Goal: Information Seeking & Learning: Learn about a topic

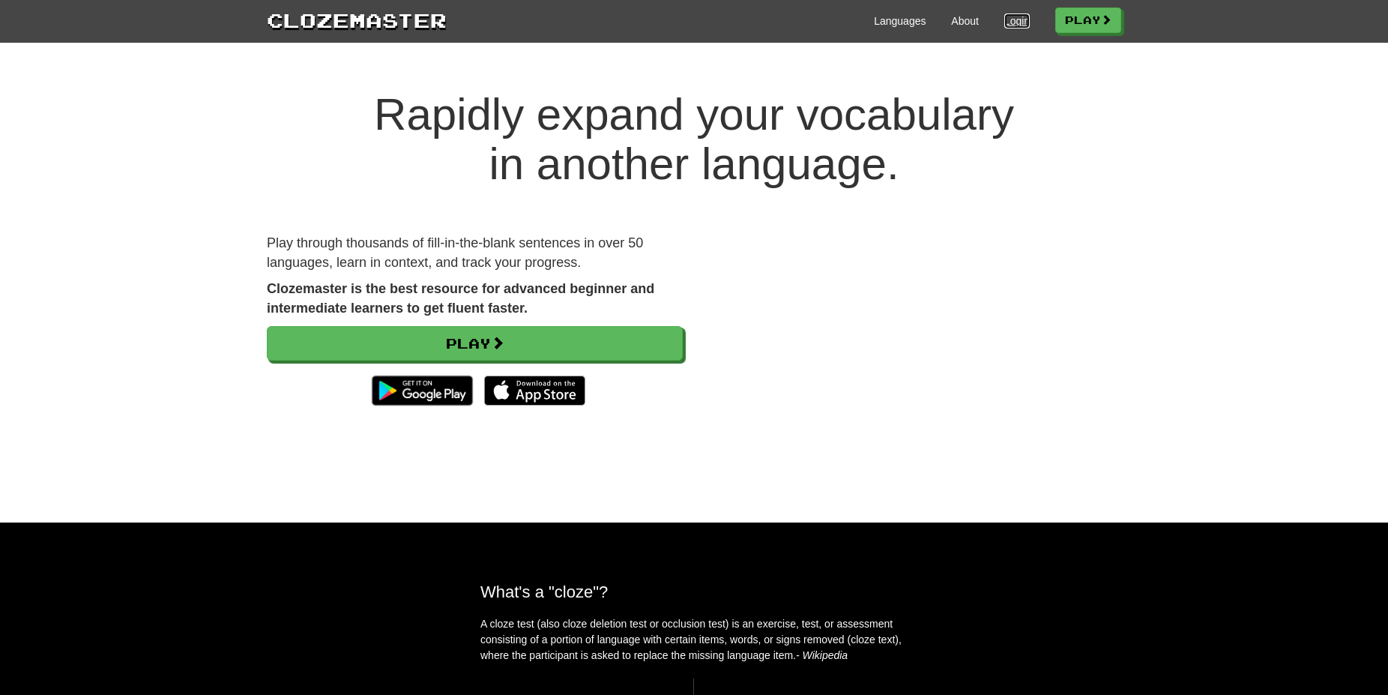
click at [1006, 21] on link "Login" at bounding box center [1016, 20] width 25 height 15
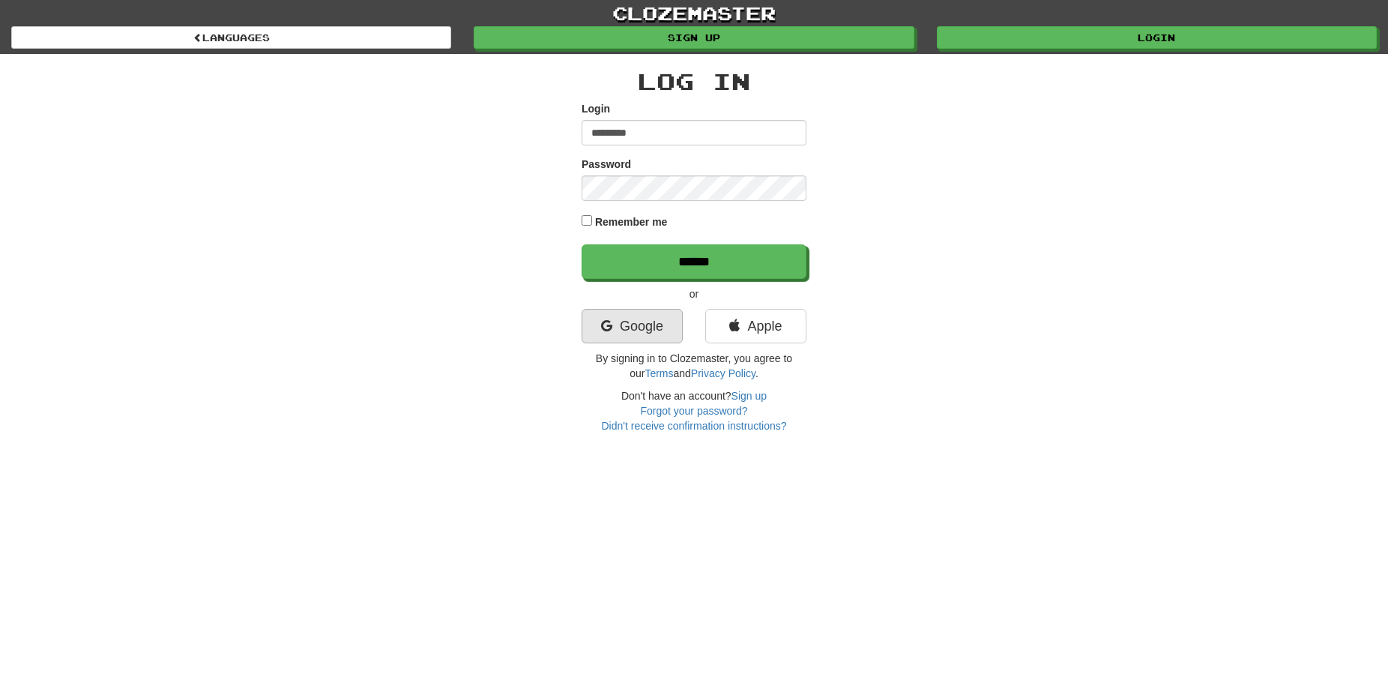
type input "*********"
click at [643, 320] on link "Google" at bounding box center [632, 326] width 101 height 34
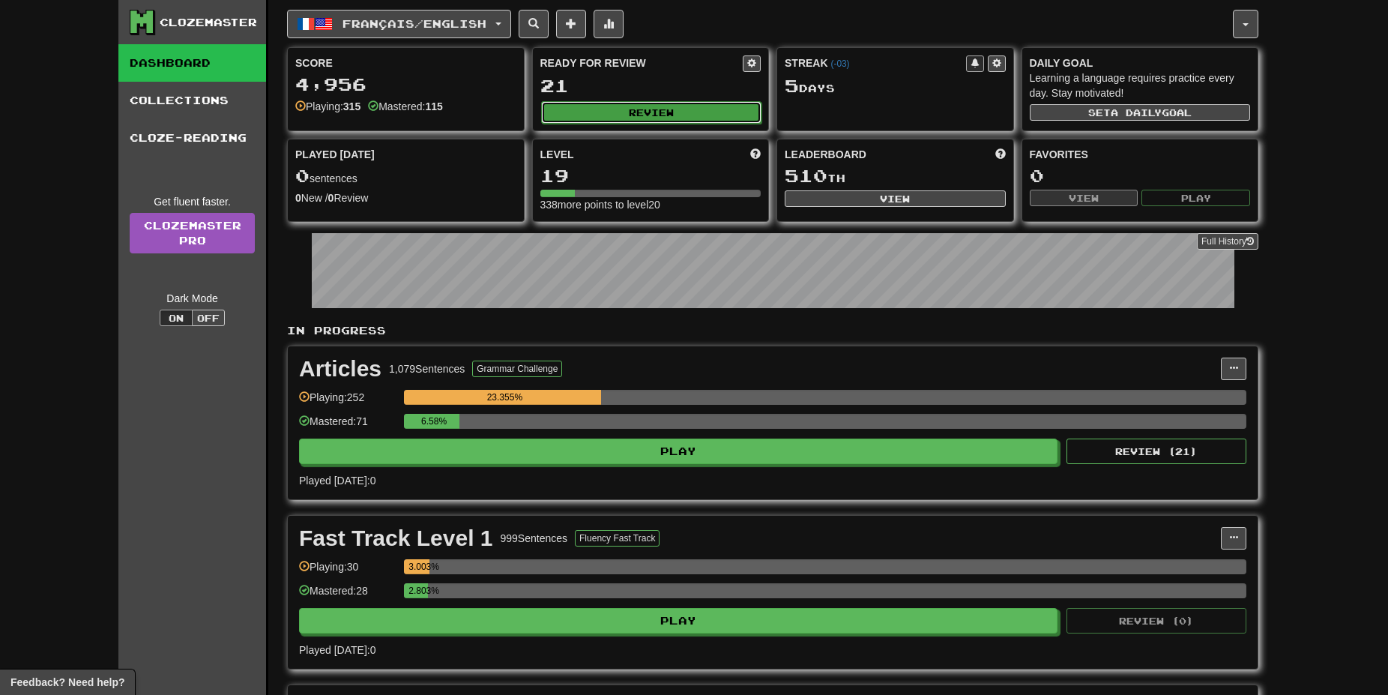
click at [652, 109] on button "Review" at bounding box center [651, 112] width 221 height 22
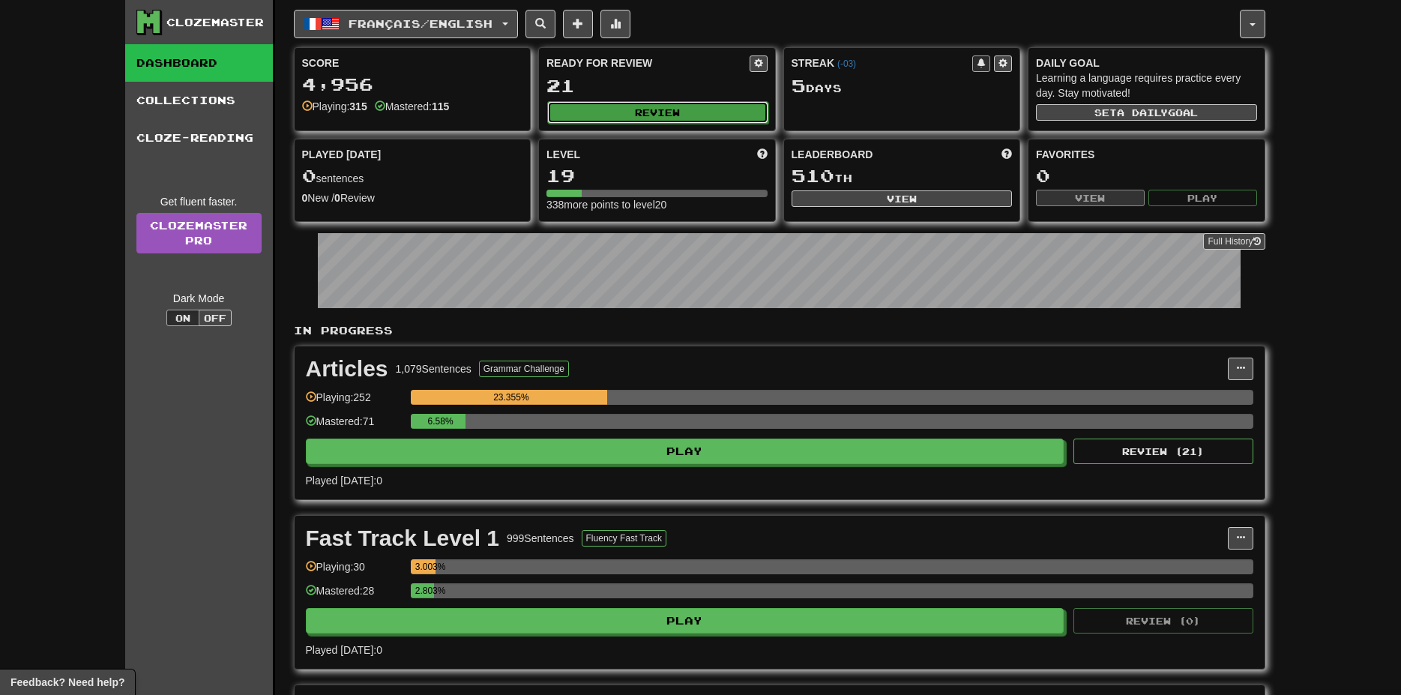
select select "**"
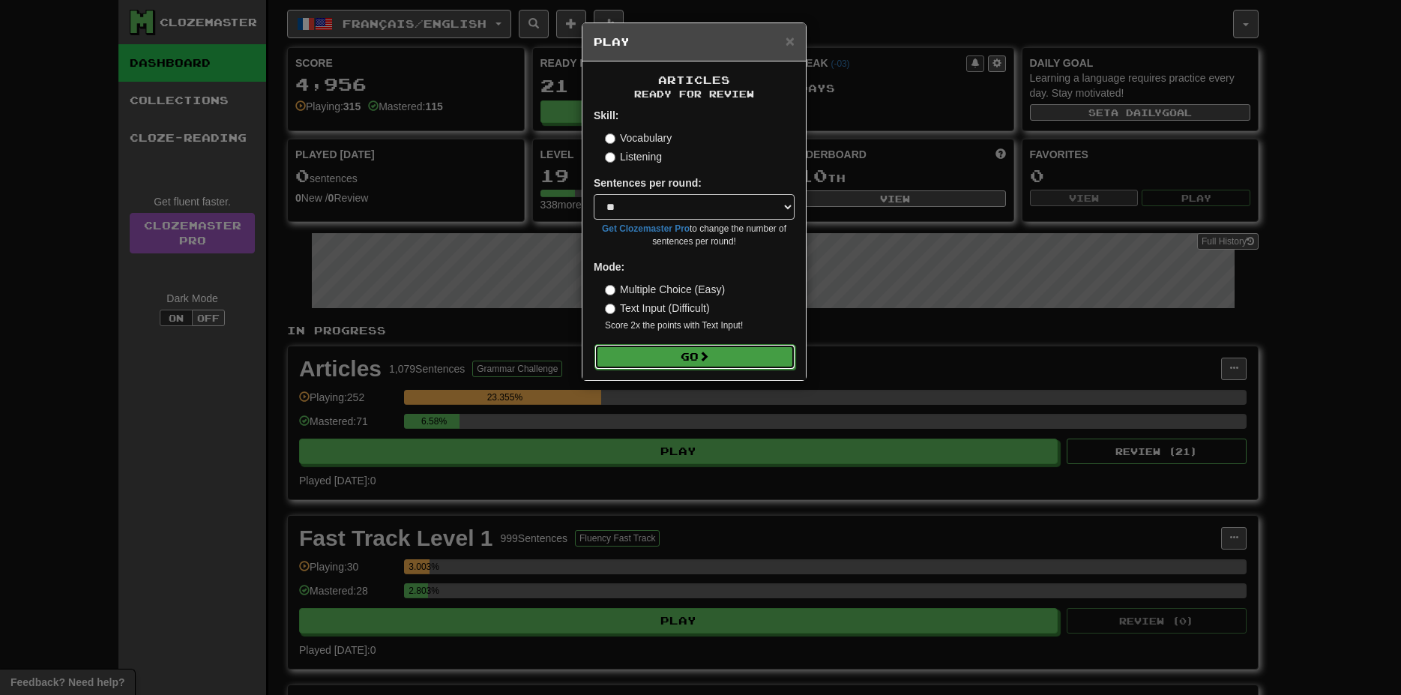
click at [723, 357] on button "Go" at bounding box center [694, 356] width 201 height 25
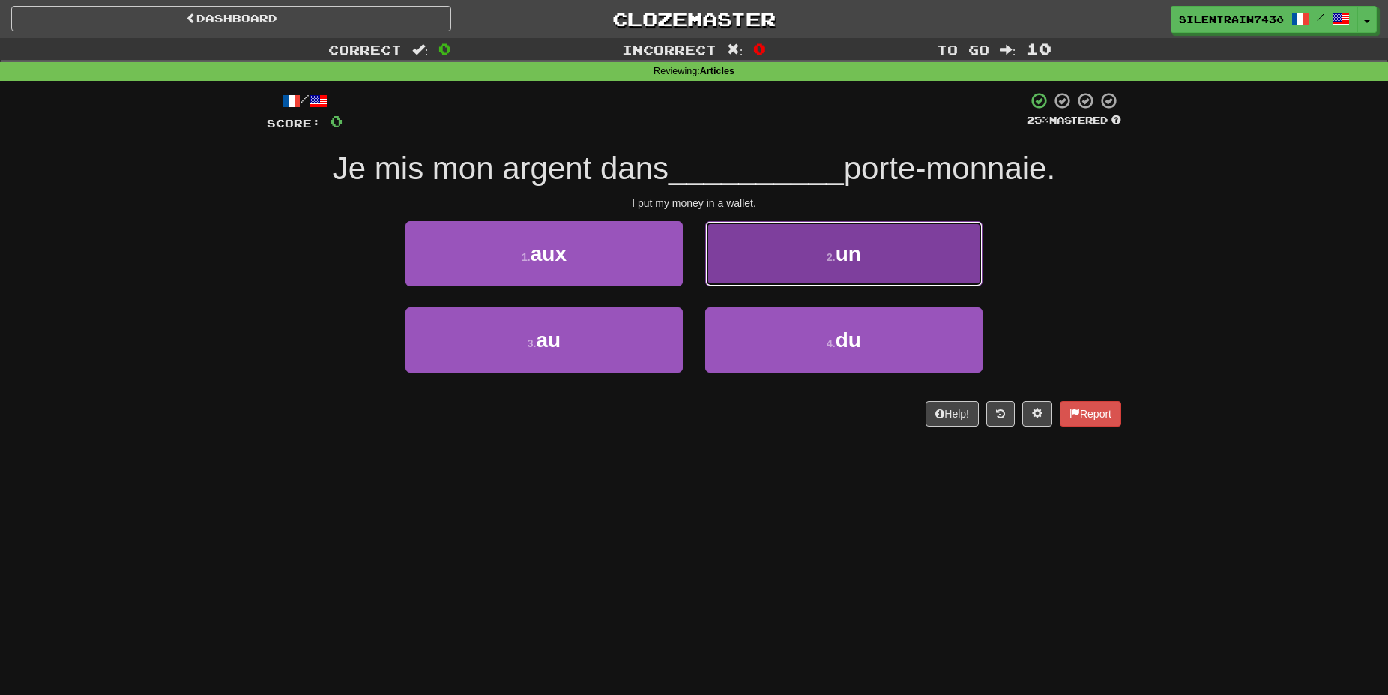
click at [764, 252] on button "2 . un" at bounding box center [843, 253] width 277 height 65
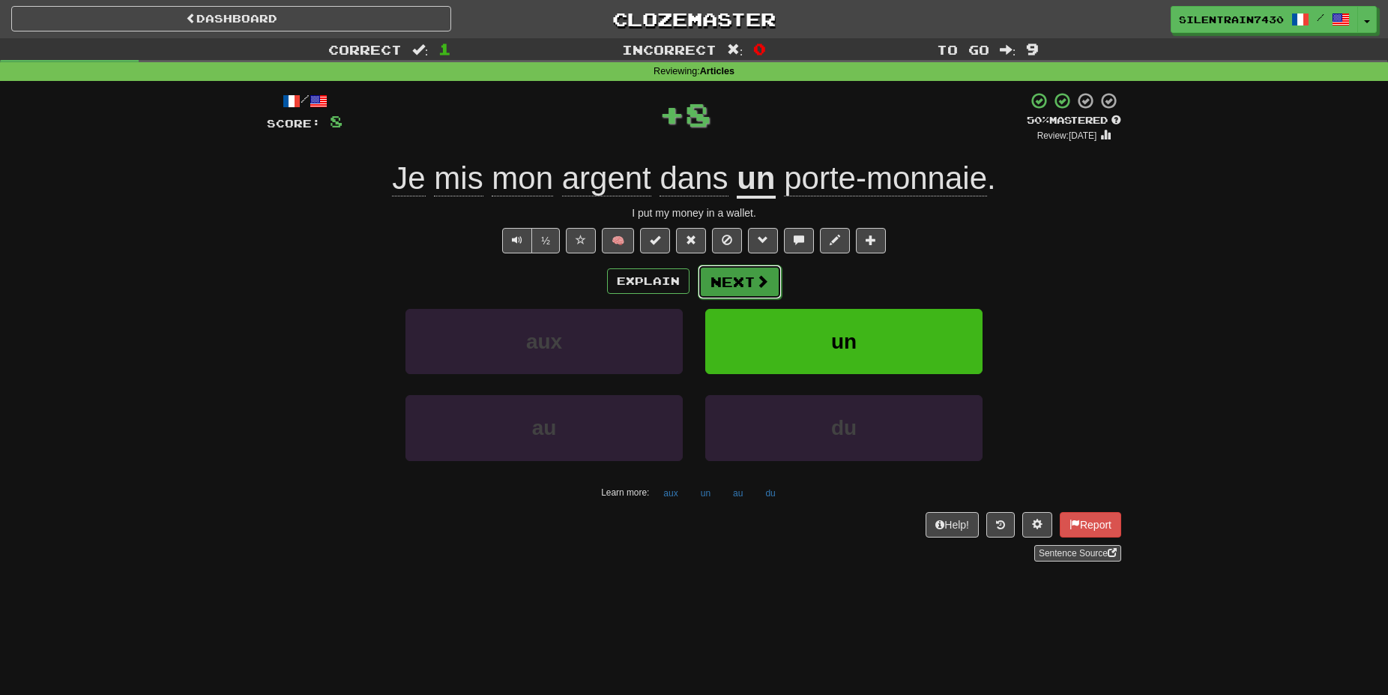
click at [753, 282] on button "Next" at bounding box center [740, 282] width 84 height 34
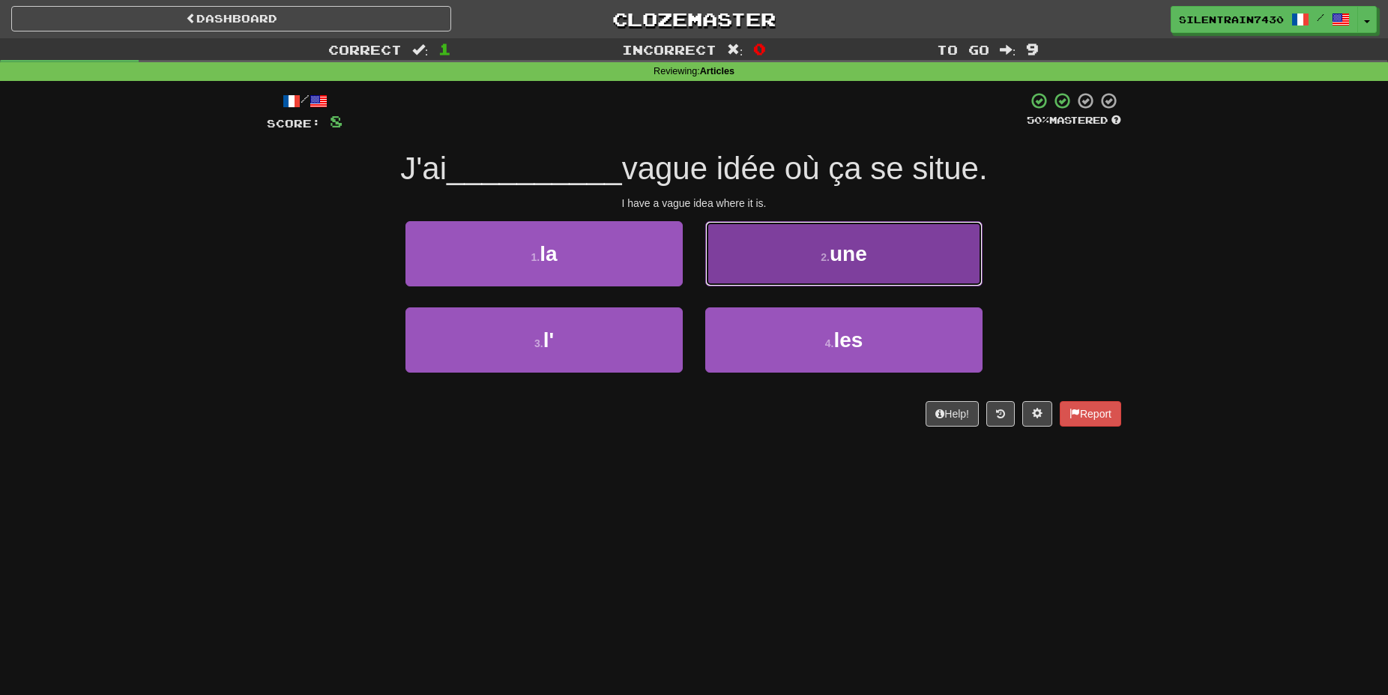
click at [820, 264] on button "2 . une" at bounding box center [843, 253] width 277 height 65
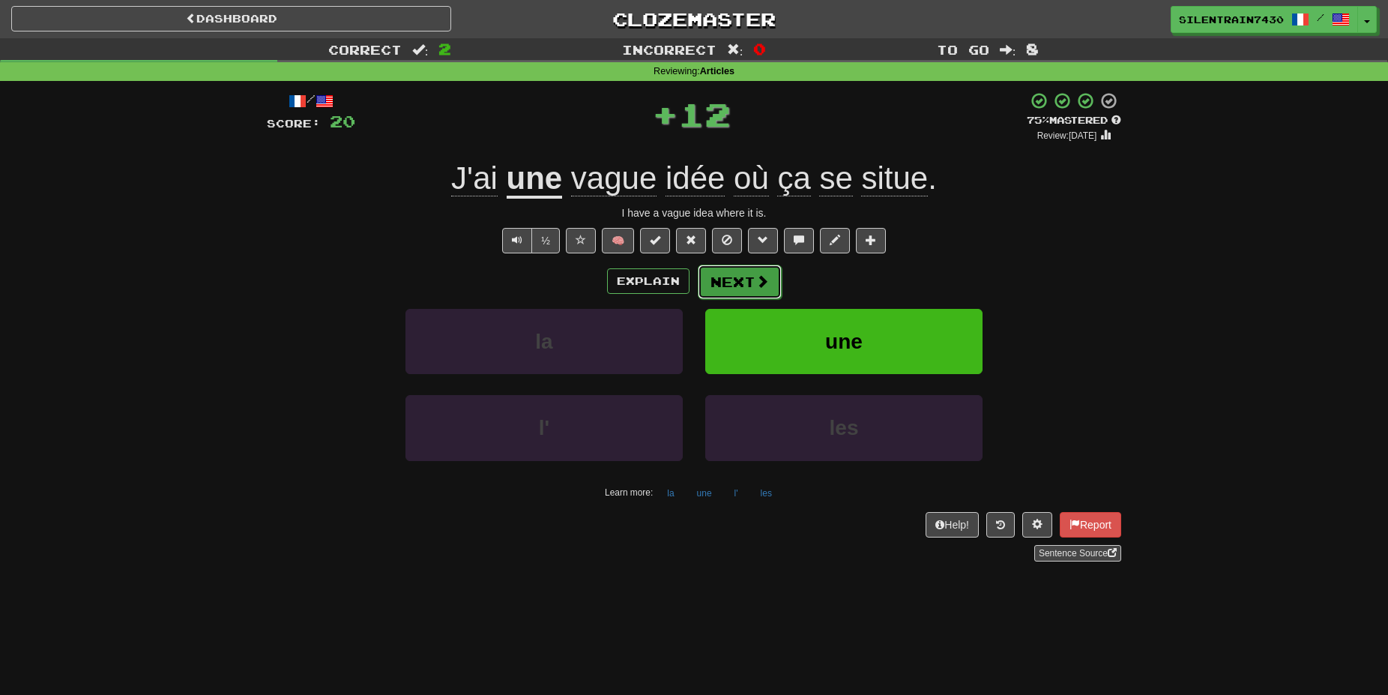
click at [741, 280] on button "Next" at bounding box center [740, 282] width 84 height 34
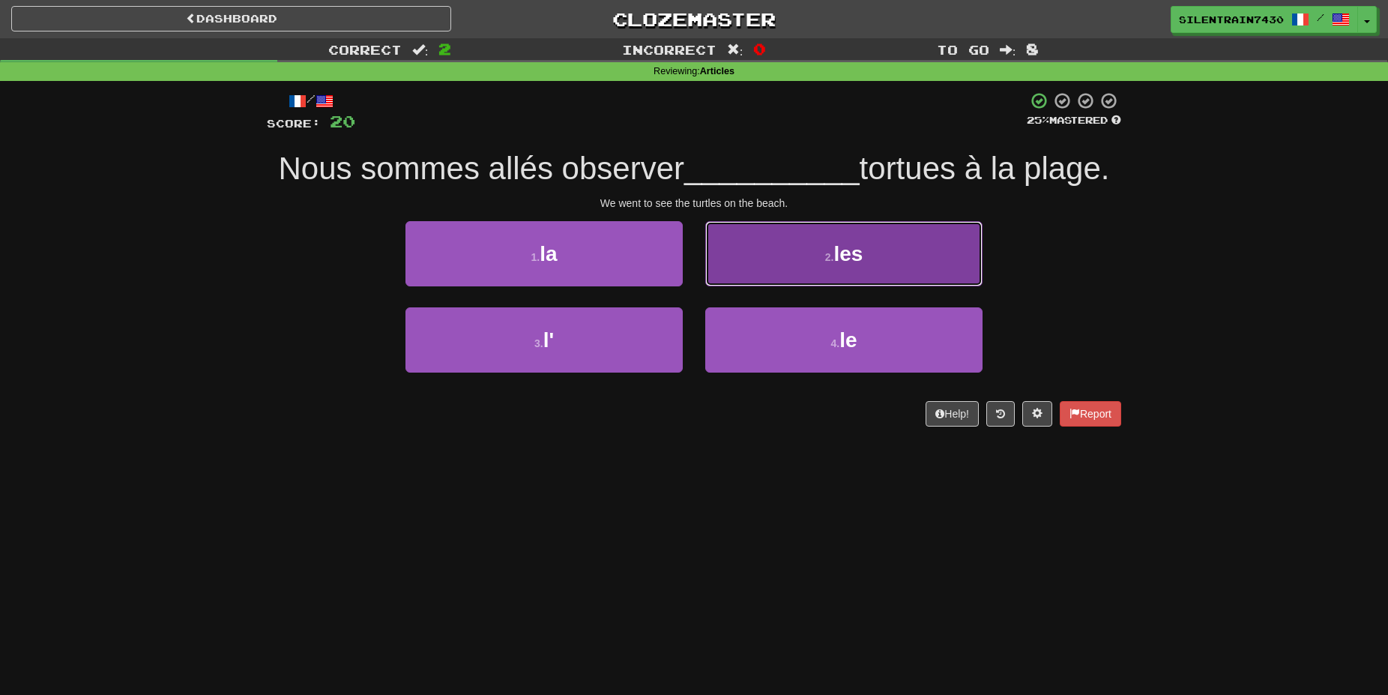
click at [799, 261] on button "2 . les" at bounding box center [843, 253] width 277 height 65
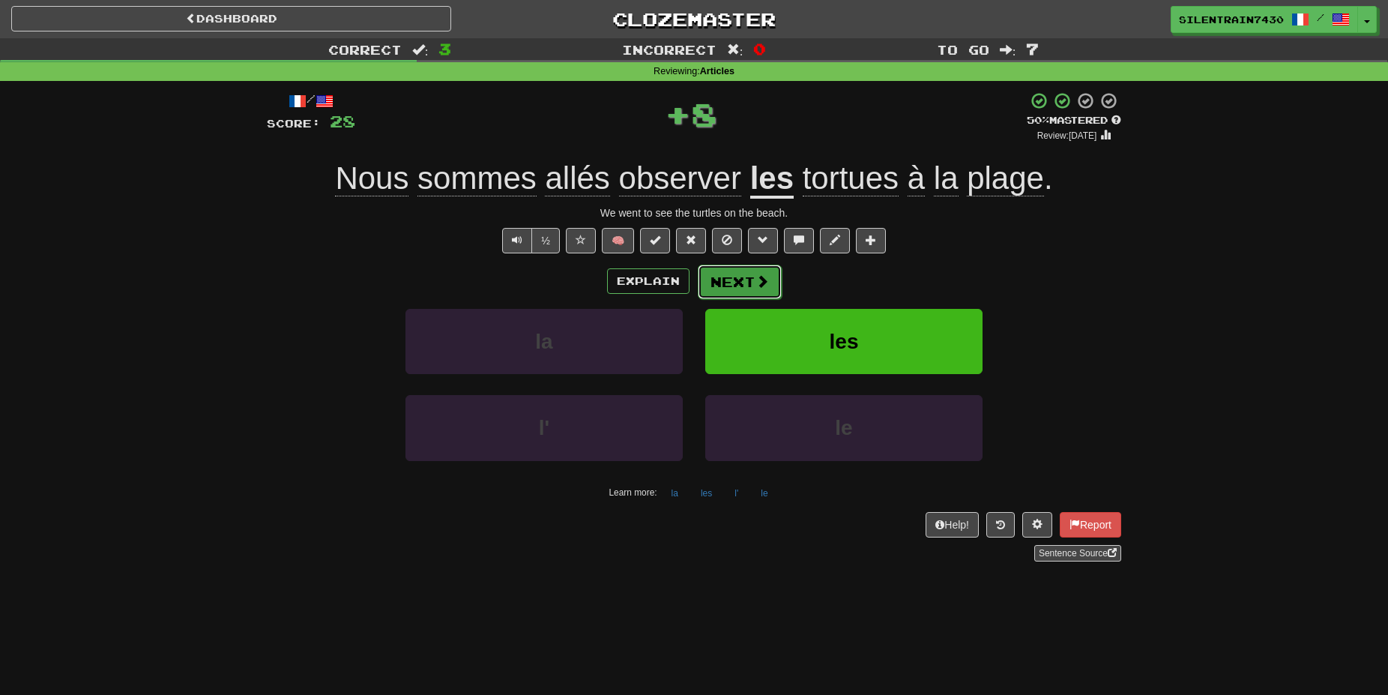
click at [728, 277] on button "Next" at bounding box center [740, 282] width 84 height 34
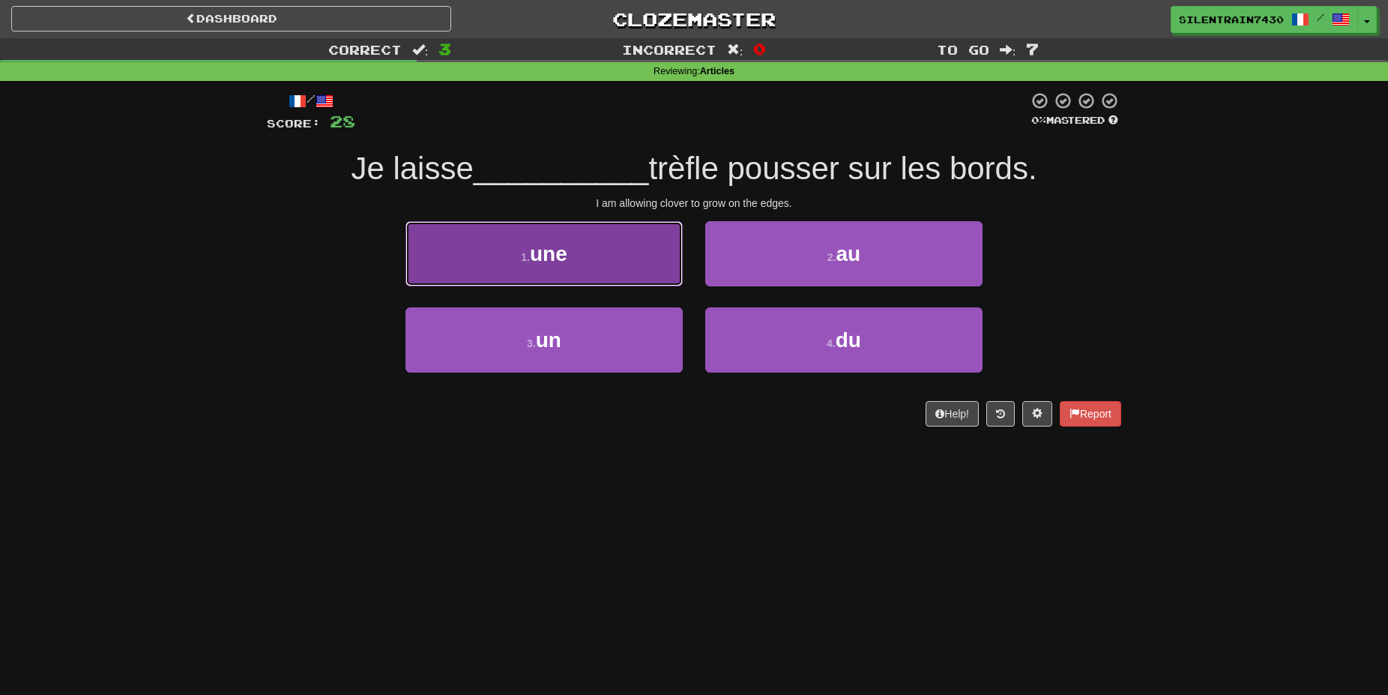
click at [513, 264] on button "1 . une" at bounding box center [544, 253] width 277 height 65
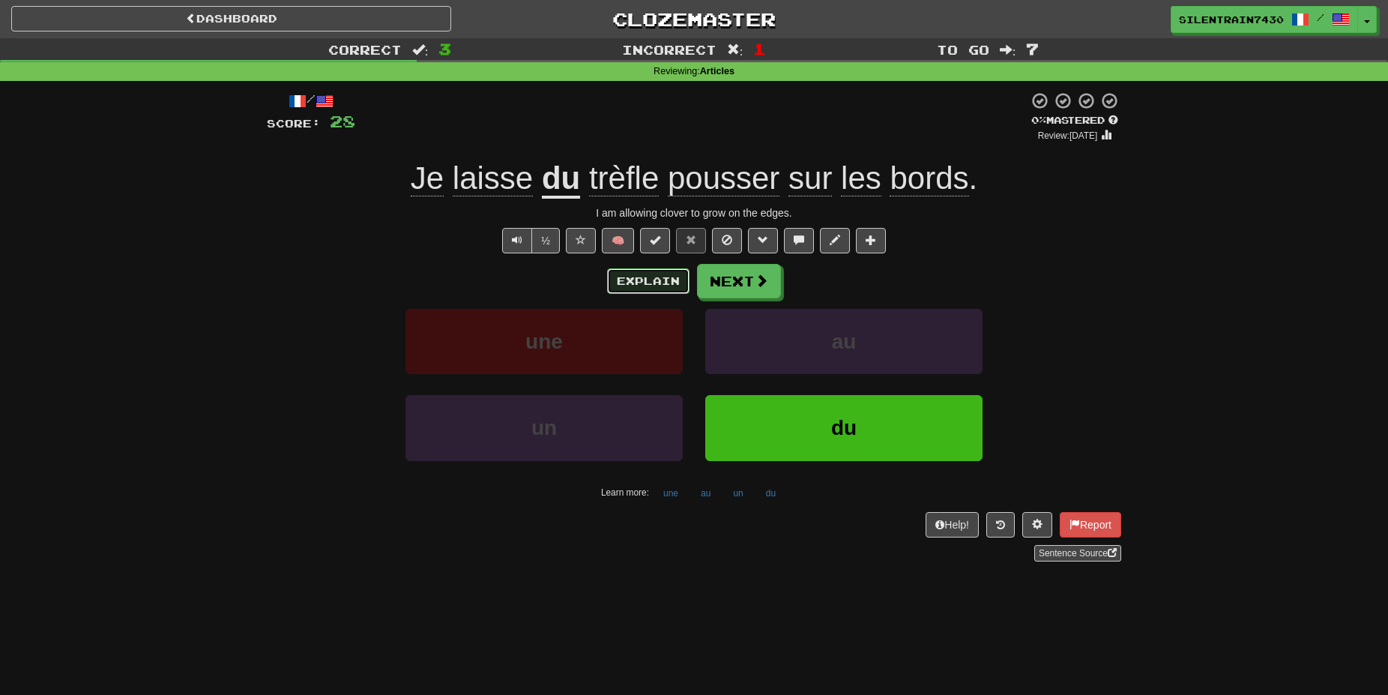
click at [681, 279] on button "Explain" at bounding box center [648, 280] width 82 height 25
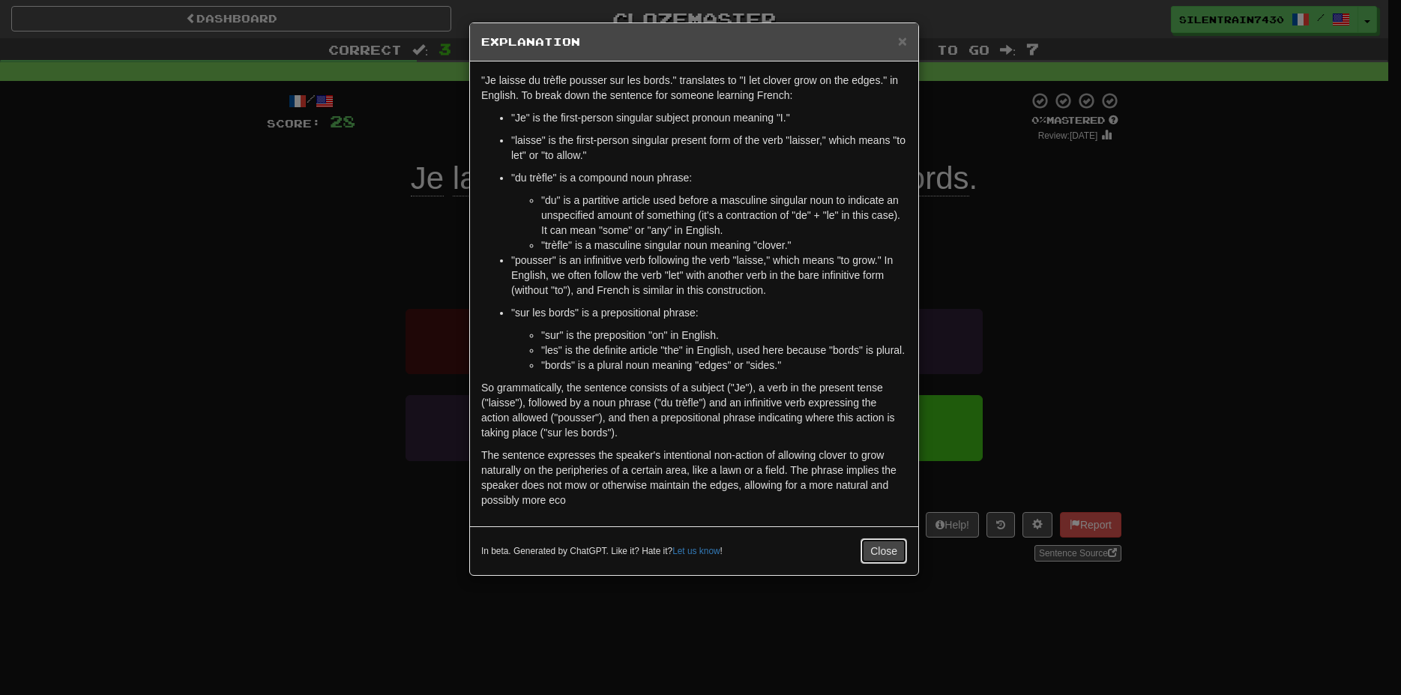
click at [891, 546] on button "Close" at bounding box center [884, 550] width 46 height 25
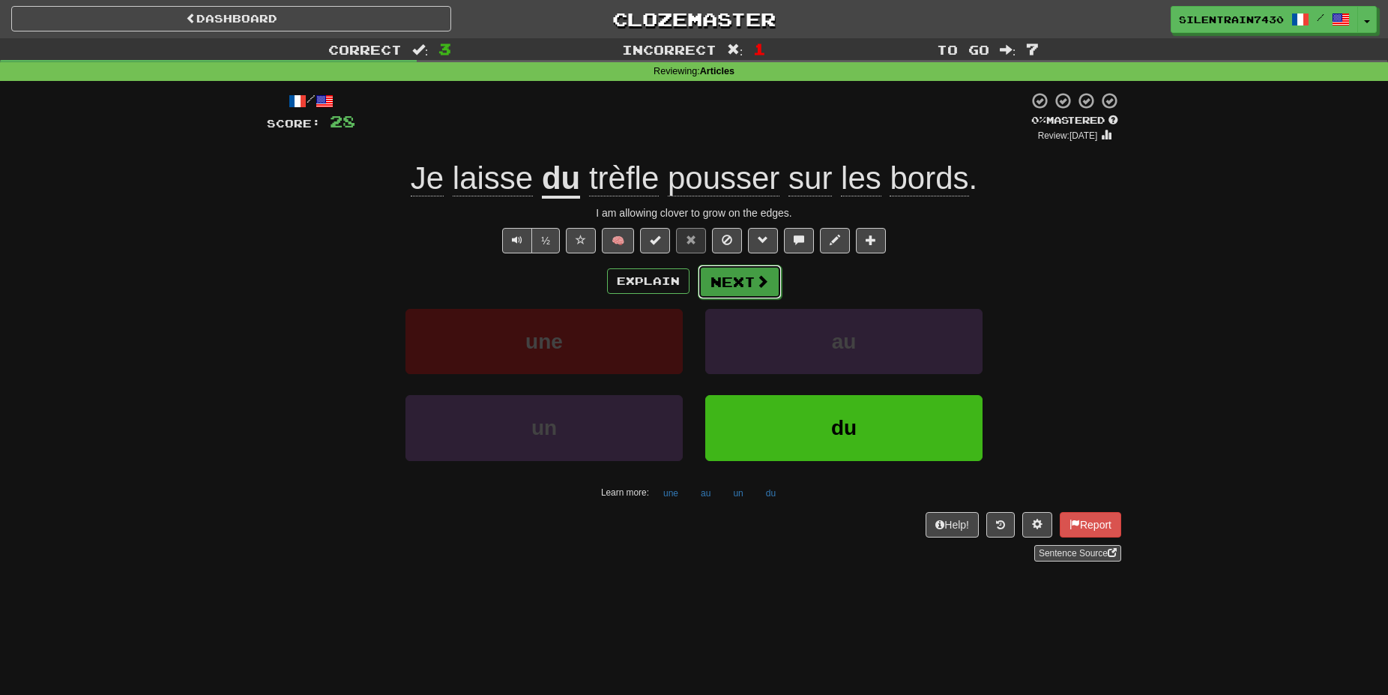
click at [762, 292] on button "Next" at bounding box center [740, 282] width 84 height 34
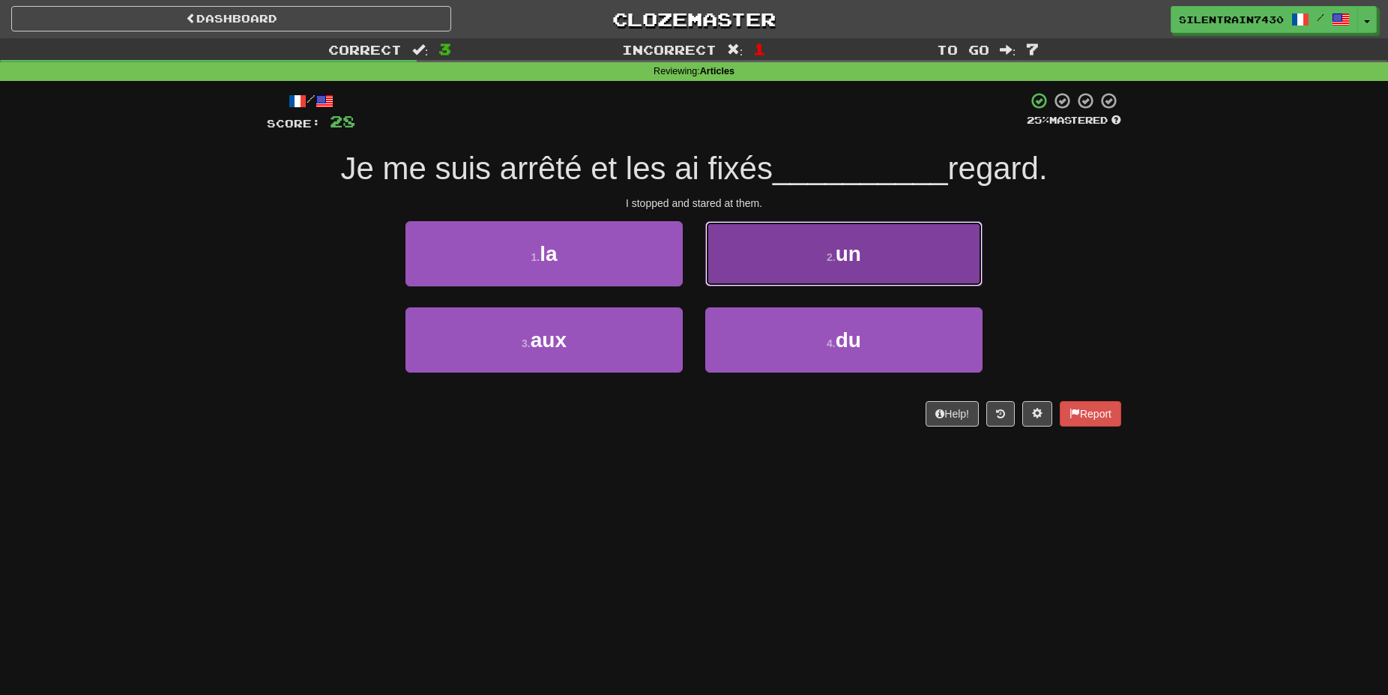
click at [921, 248] on button "2 . un" at bounding box center [843, 253] width 277 height 65
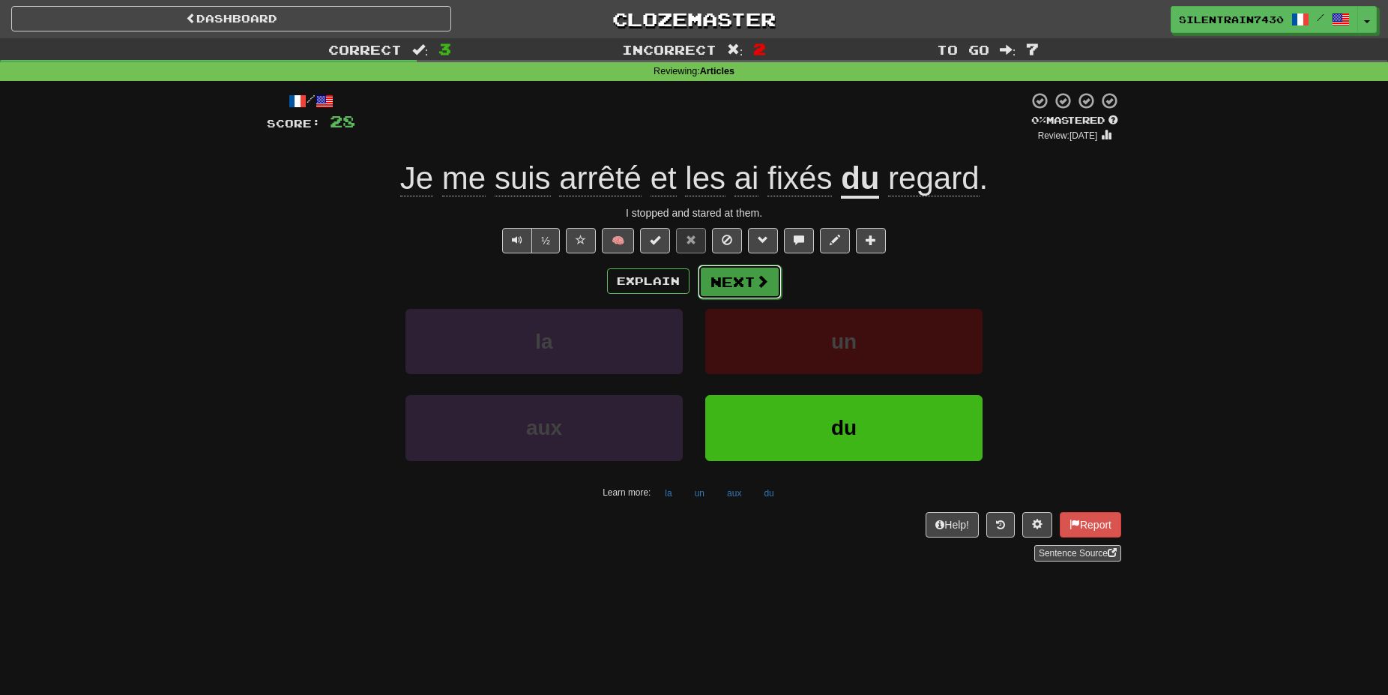
click at [726, 280] on button "Next" at bounding box center [740, 282] width 84 height 34
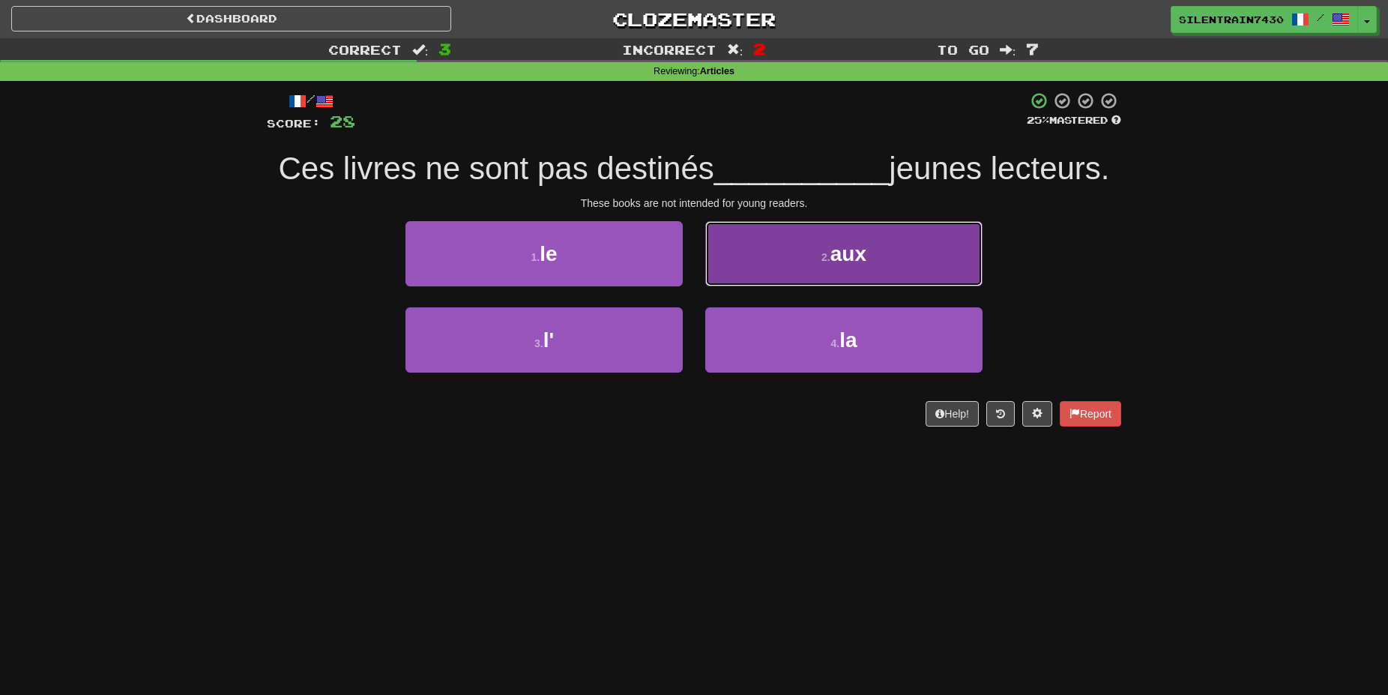
click at [776, 266] on button "2 . aux" at bounding box center [843, 253] width 277 height 65
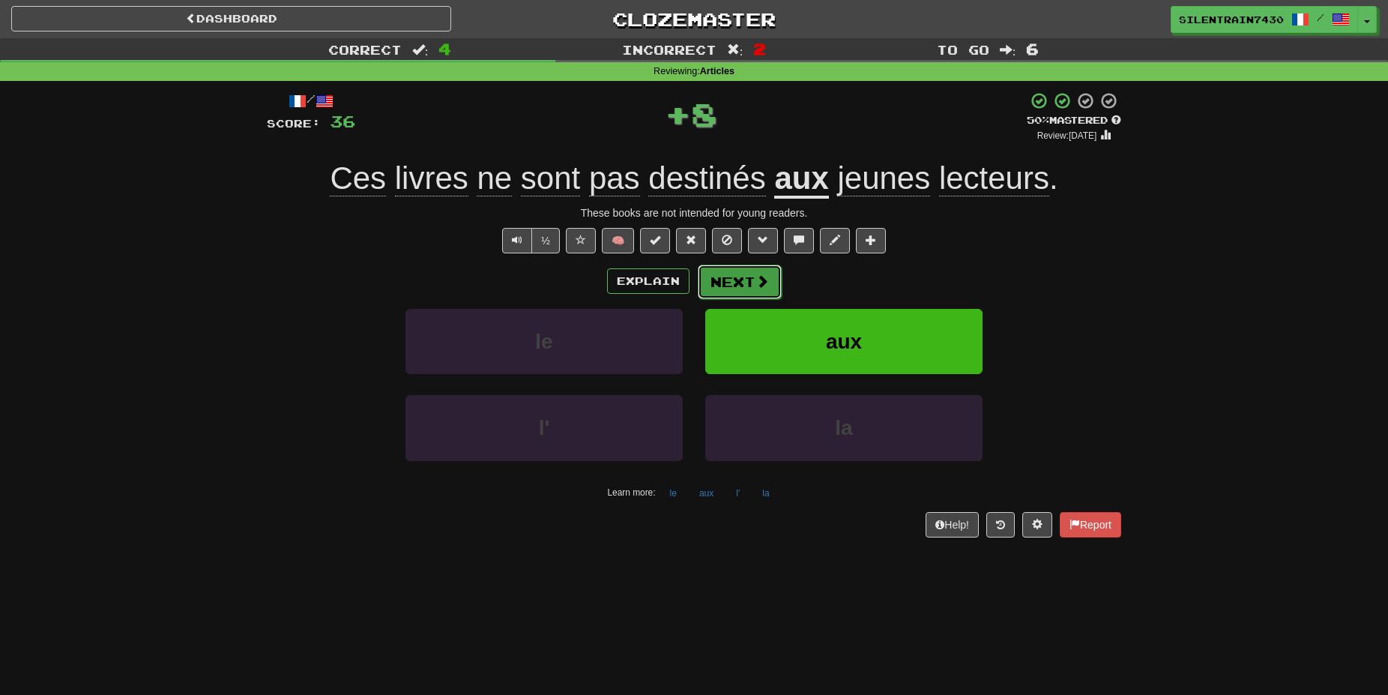
click at [747, 280] on button "Next" at bounding box center [740, 282] width 84 height 34
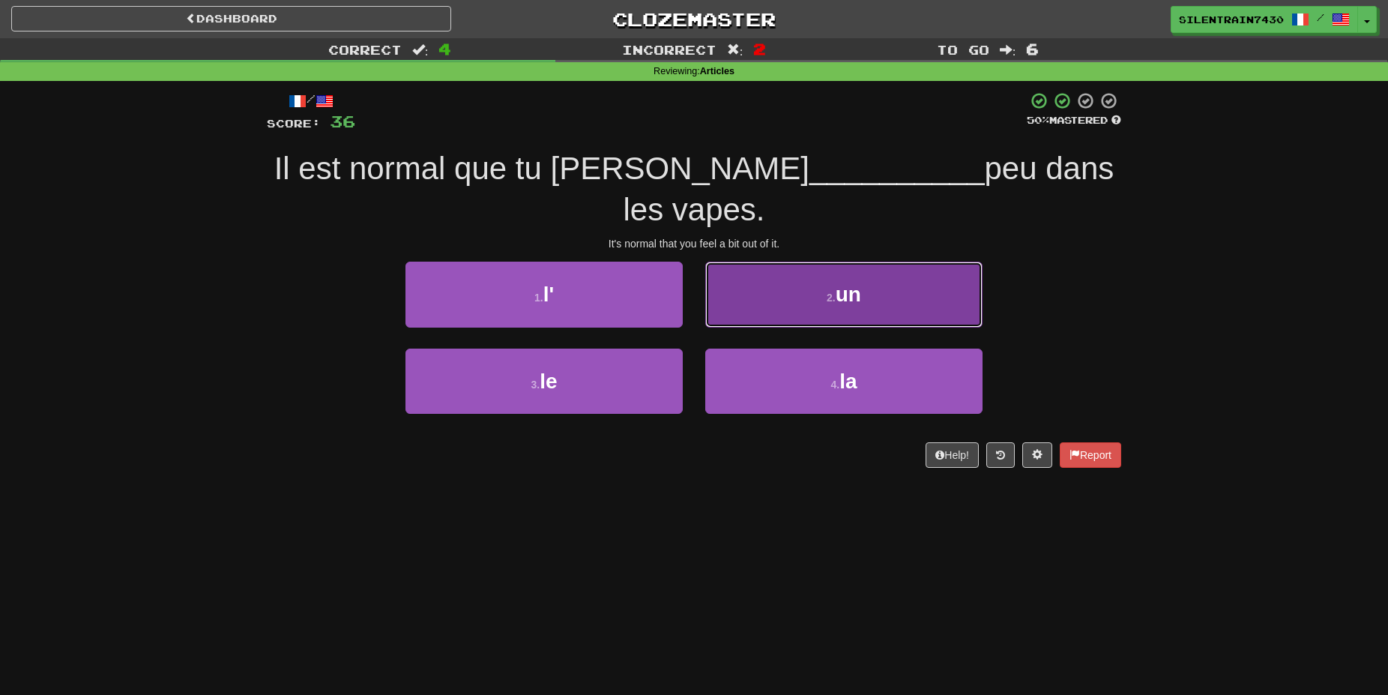
click at [789, 301] on button "2 . un" at bounding box center [843, 294] width 277 height 65
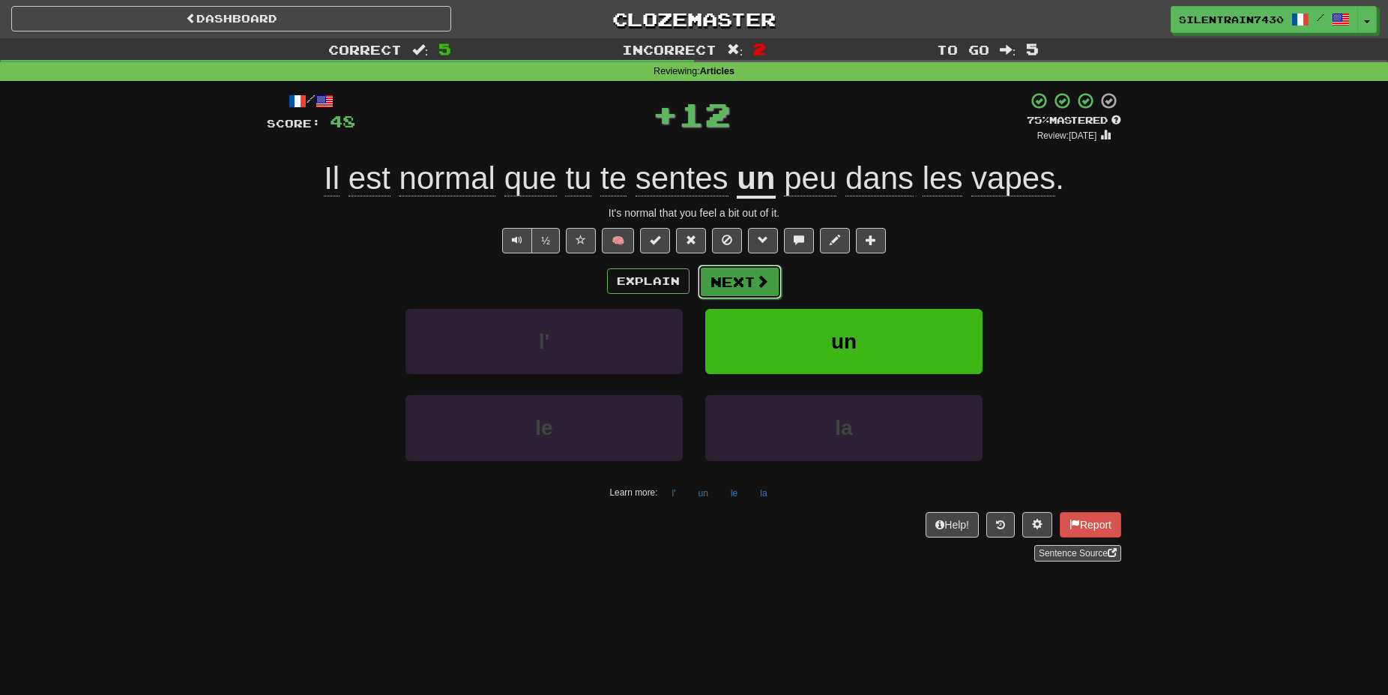
click at [756, 283] on span at bounding box center [762, 280] width 13 height 13
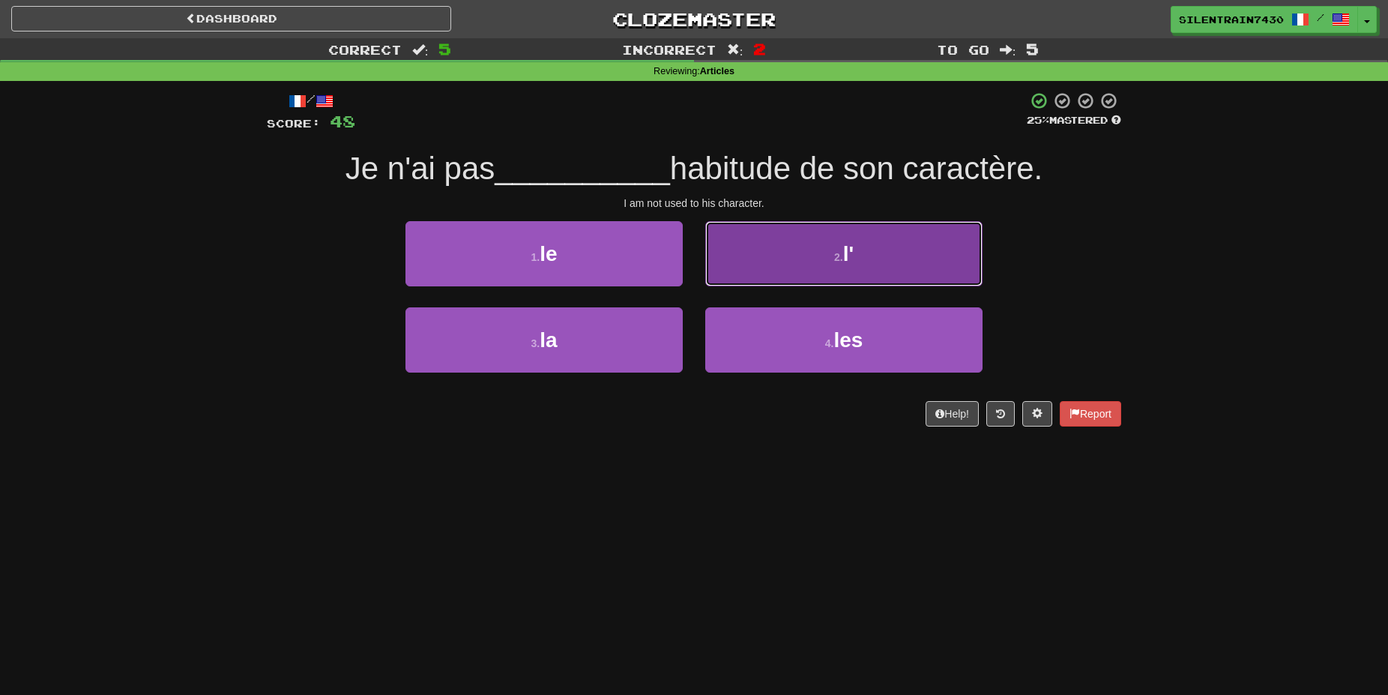
click at [774, 244] on button "2 . l'" at bounding box center [843, 253] width 277 height 65
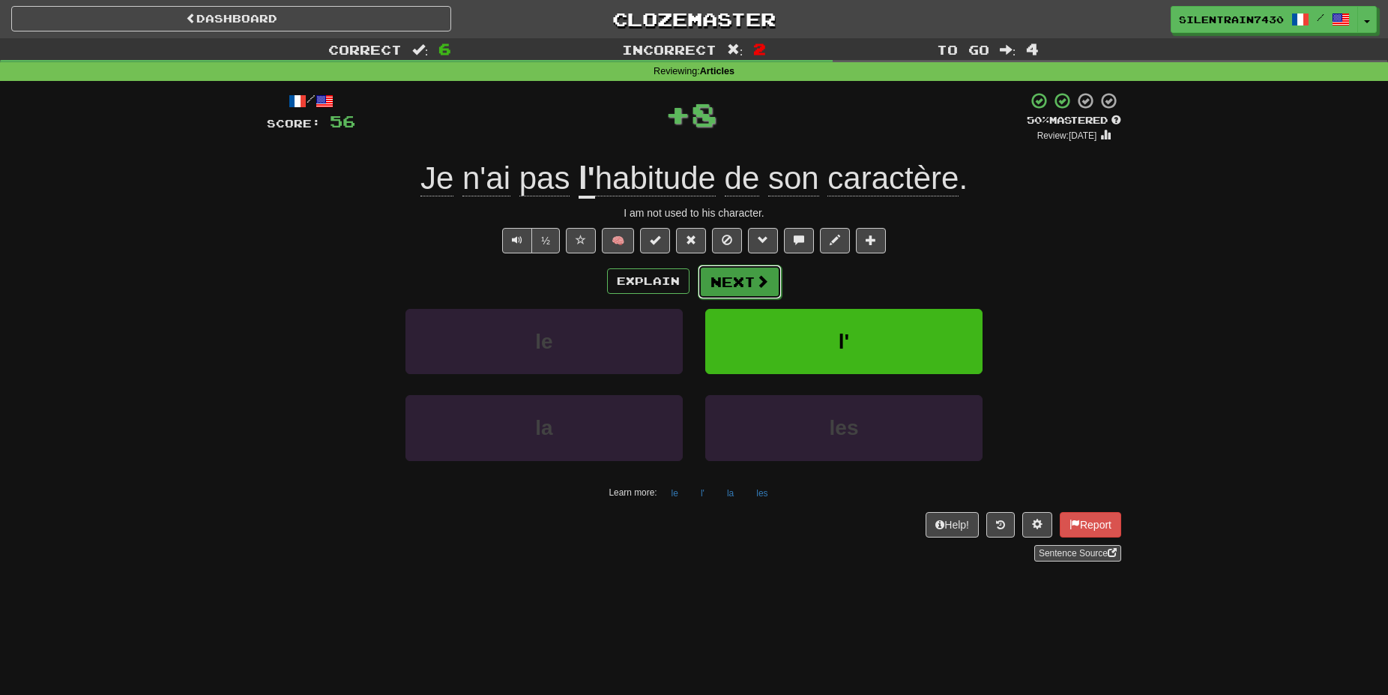
click at [754, 277] on button "Next" at bounding box center [740, 282] width 84 height 34
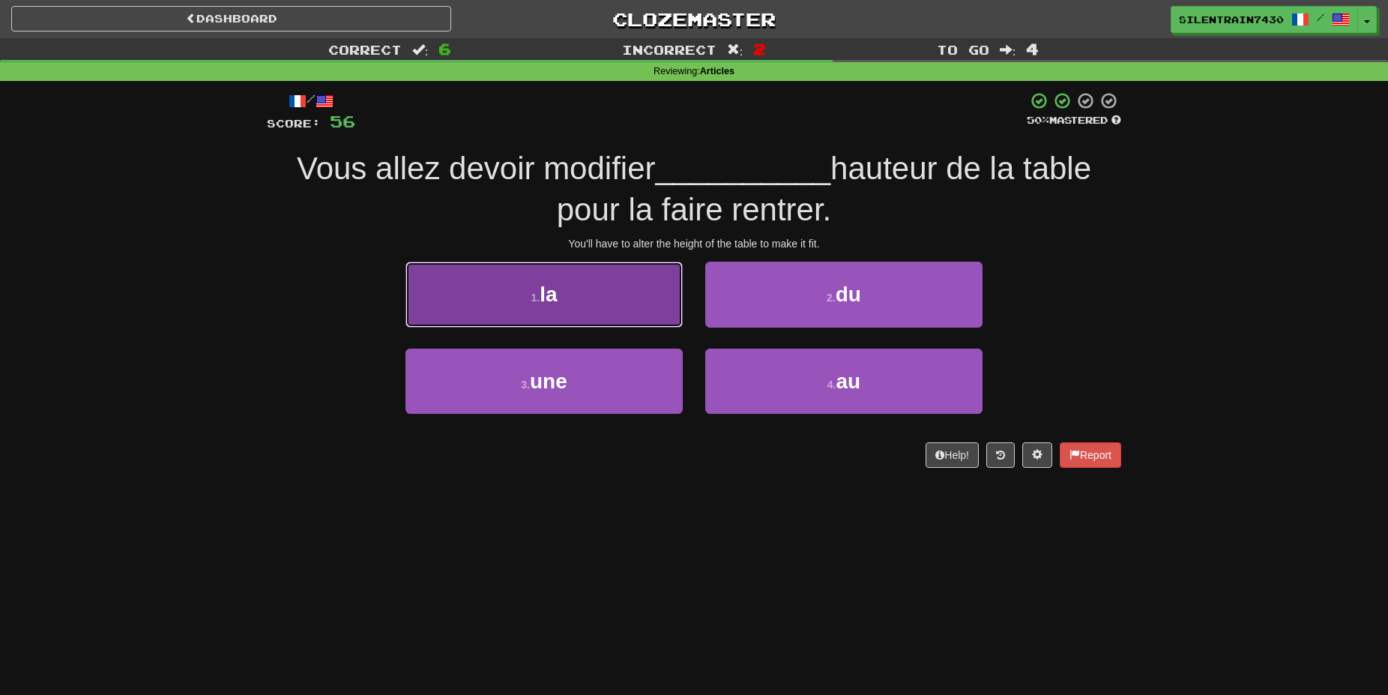
click at [557, 288] on span "la" at bounding box center [548, 294] width 17 height 23
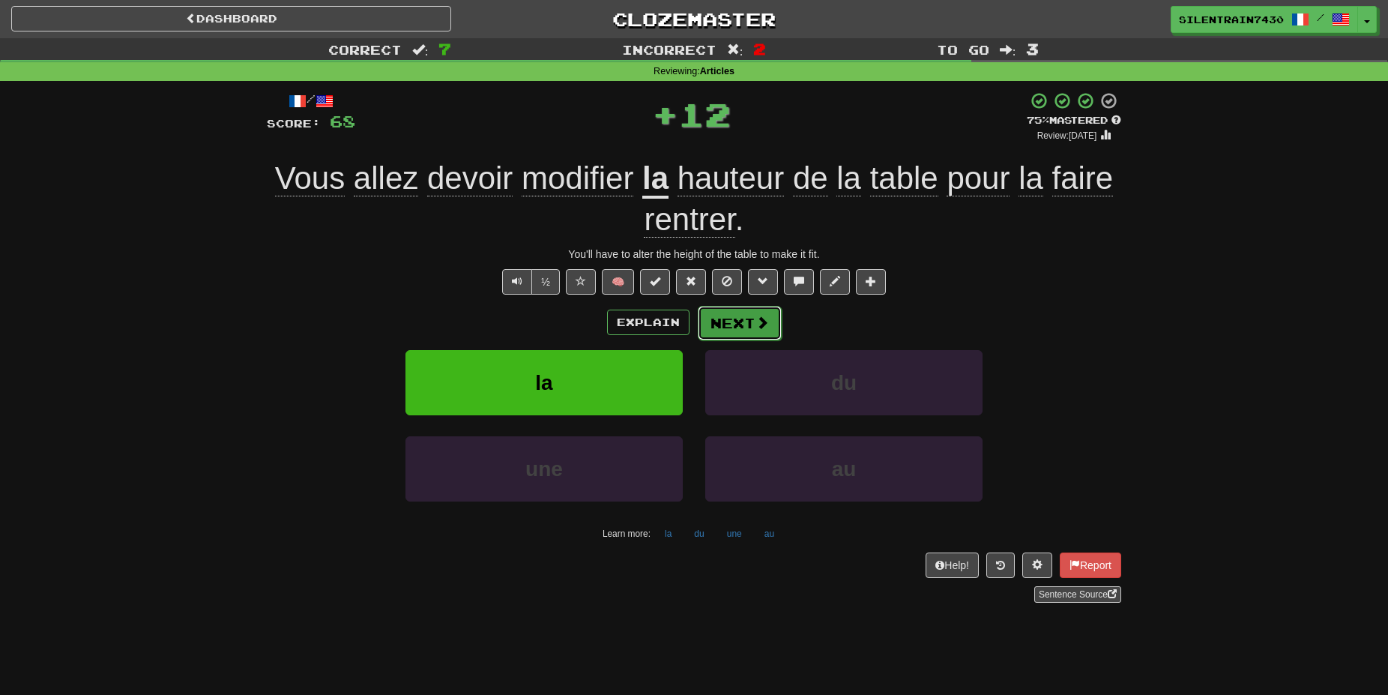
click at [747, 322] on button "Next" at bounding box center [740, 323] width 84 height 34
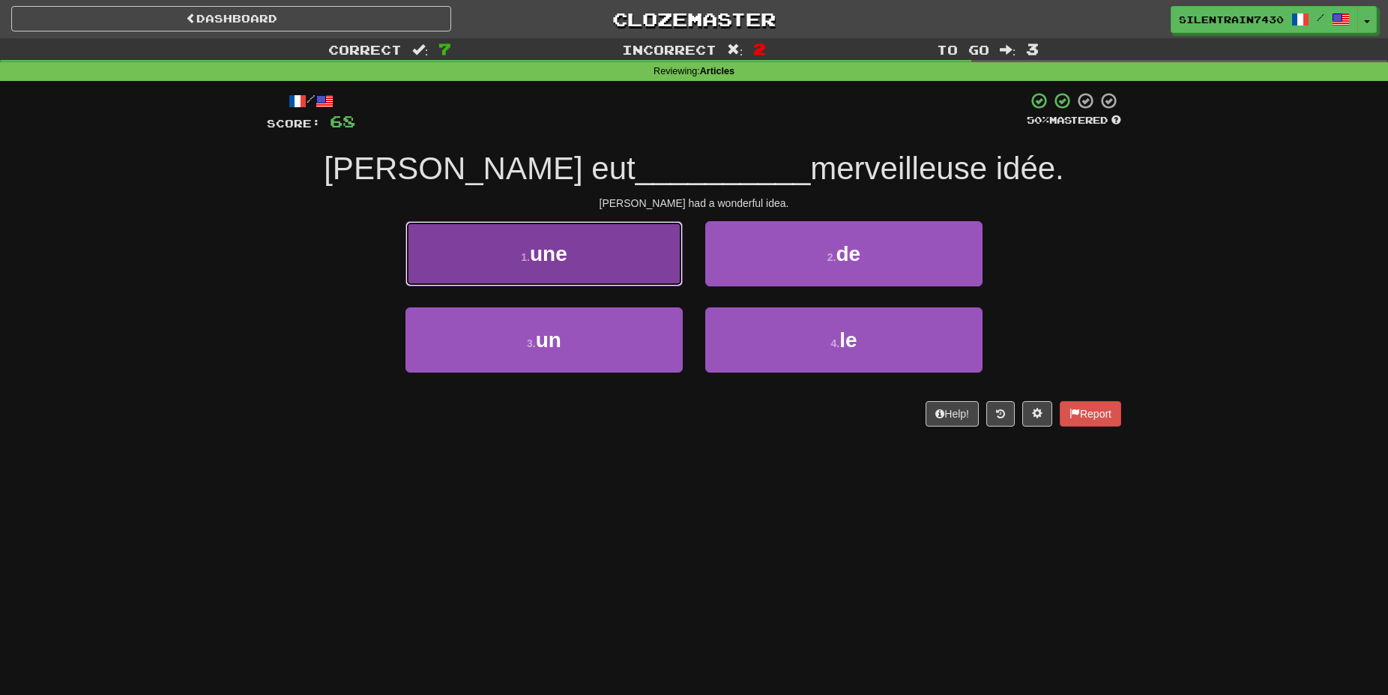
click at [610, 267] on button "1 . une" at bounding box center [544, 253] width 277 height 65
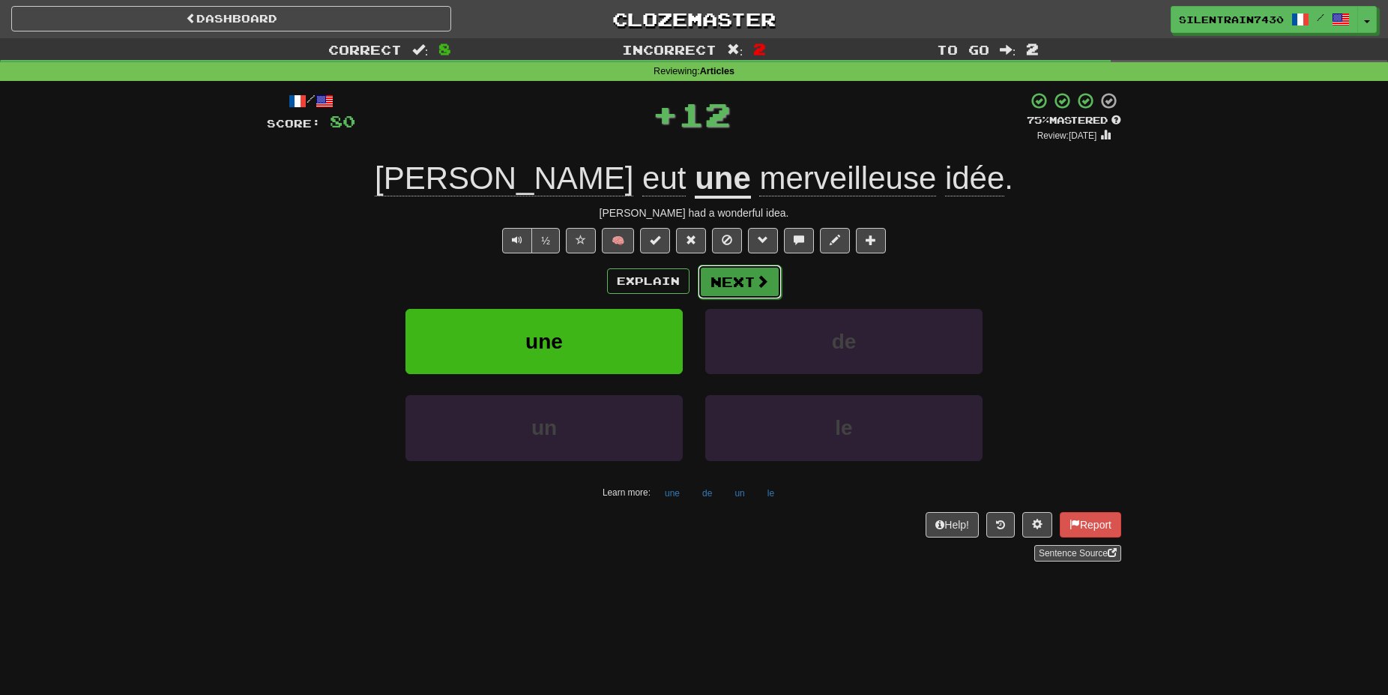
click at [717, 280] on button "Next" at bounding box center [740, 282] width 84 height 34
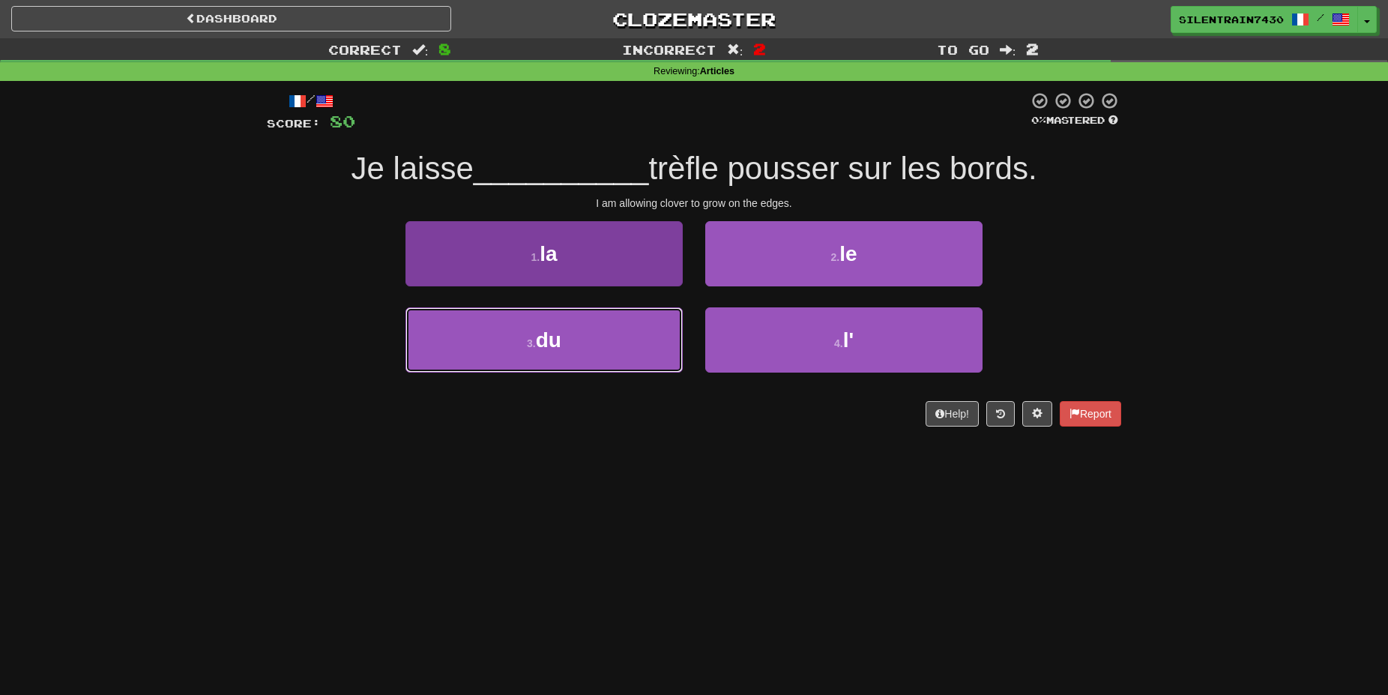
click at [649, 343] on button "3 . du" at bounding box center [544, 339] width 277 height 65
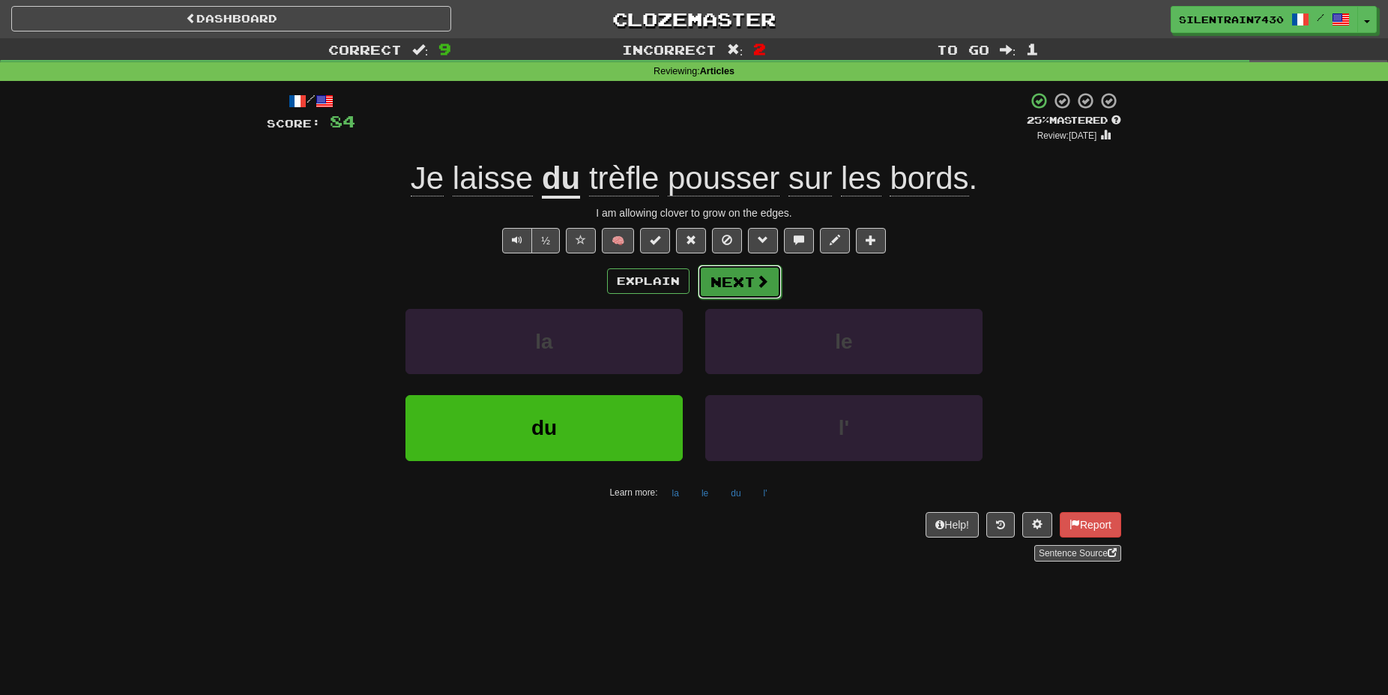
click at [765, 292] on button "Next" at bounding box center [740, 282] width 84 height 34
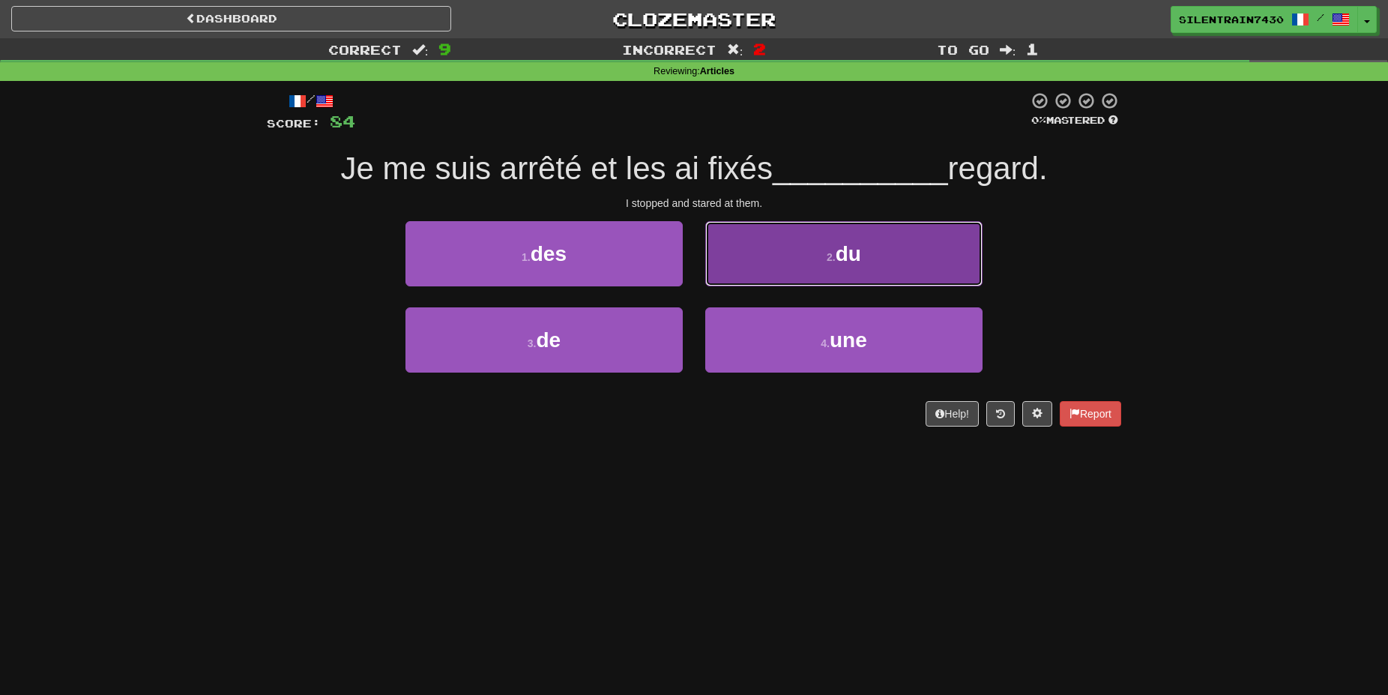
click at [806, 263] on button "2 . du" at bounding box center [843, 253] width 277 height 65
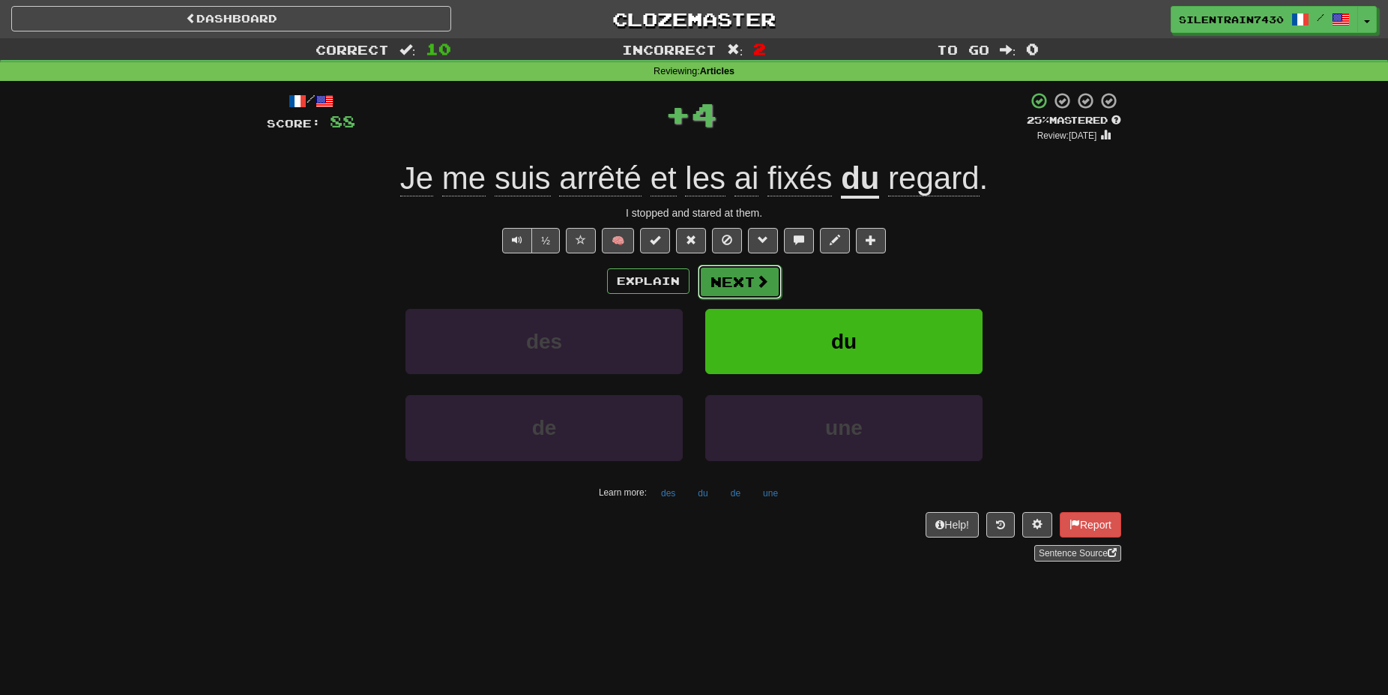
click at [744, 282] on button "Next" at bounding box center [740, 282] width 84 height 34
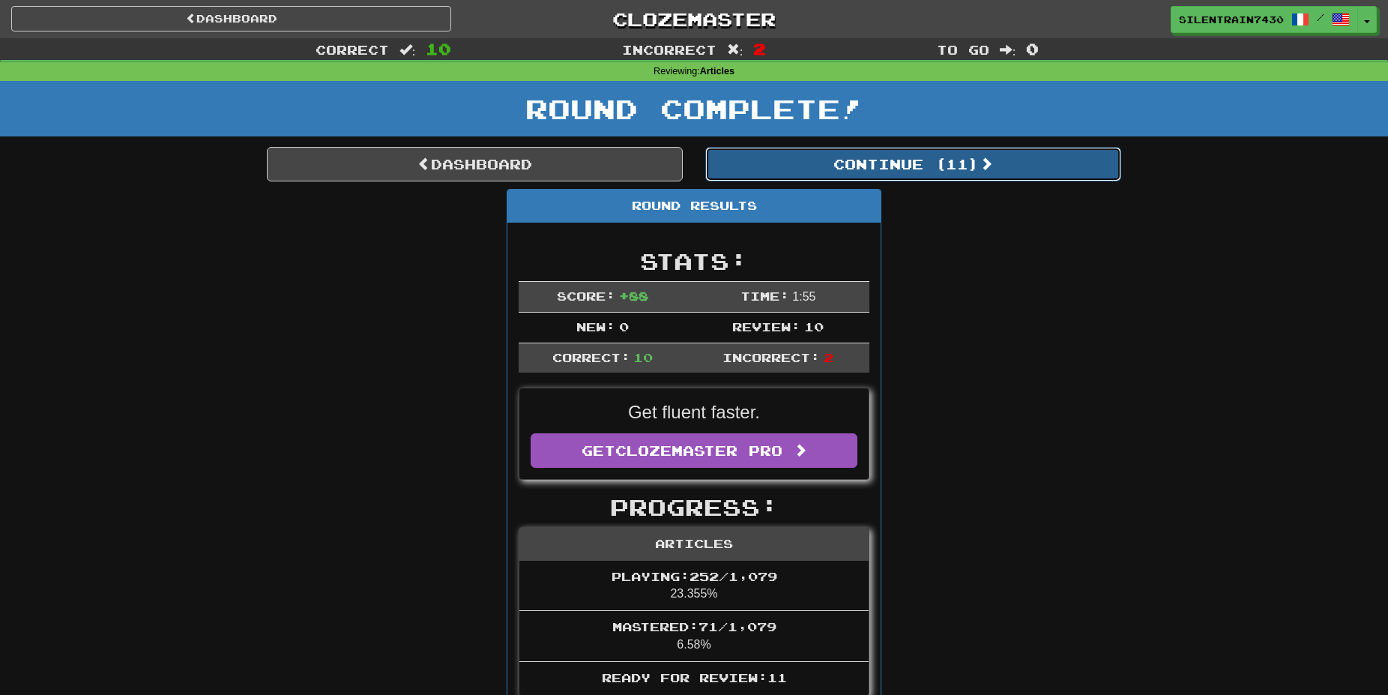
click at [933, 169] on button "Continue ( 11 )" at bounding box center [913, 164] width 416 height 34
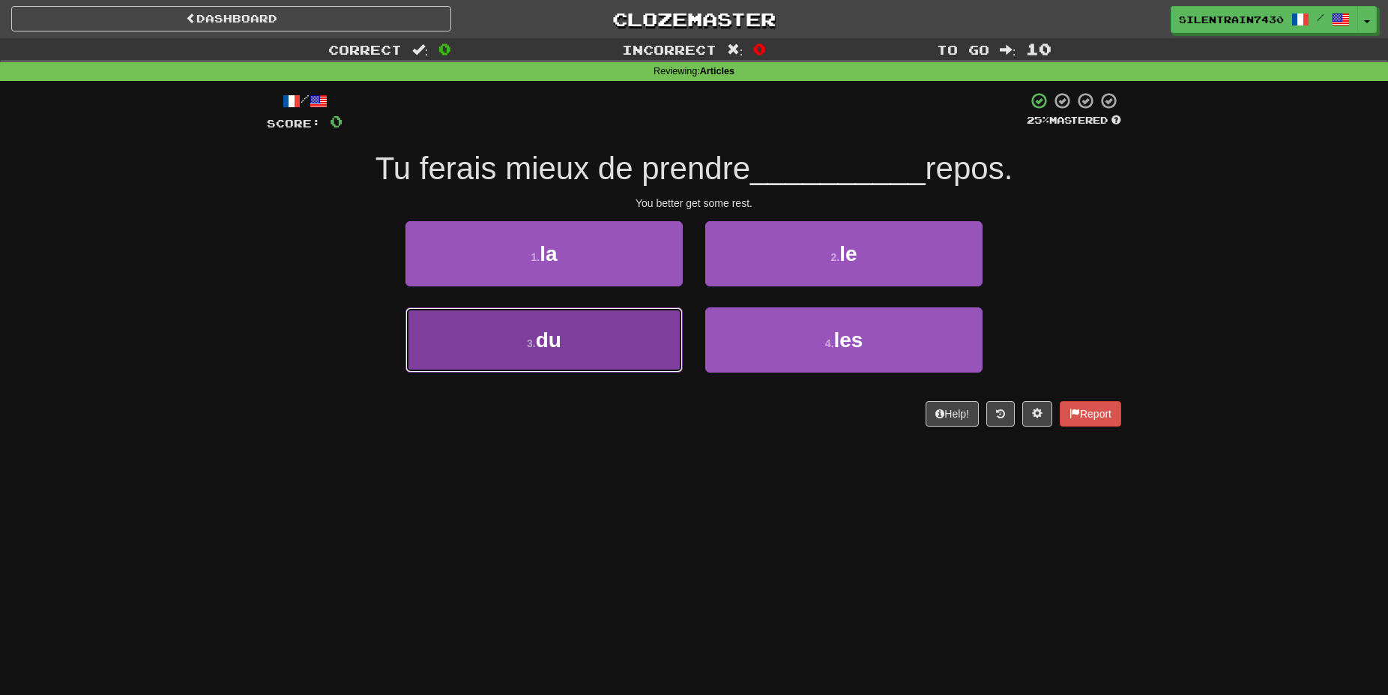
click at [637, 364] on button "3 . du" at bounding box center [544, 339] width 277 height 65
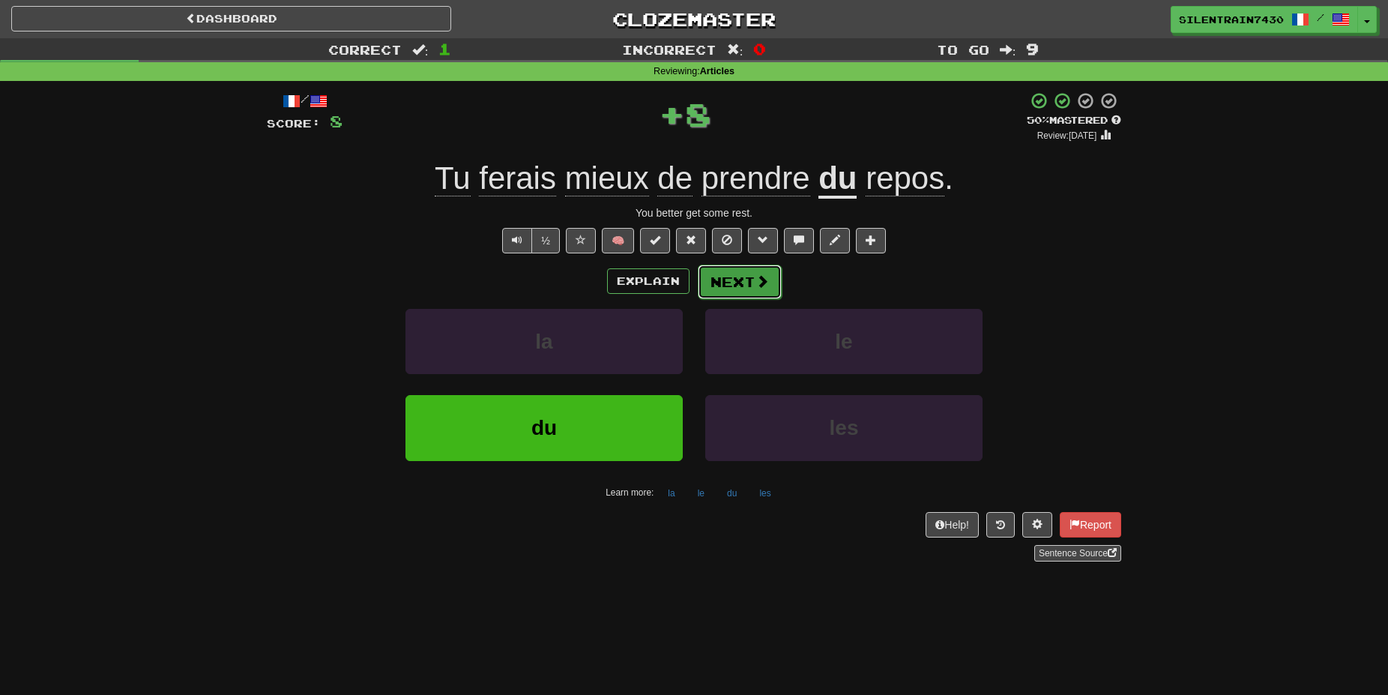
click at [724, 288] on button "Next" at bounding box center [740, 282] width 84 height 34
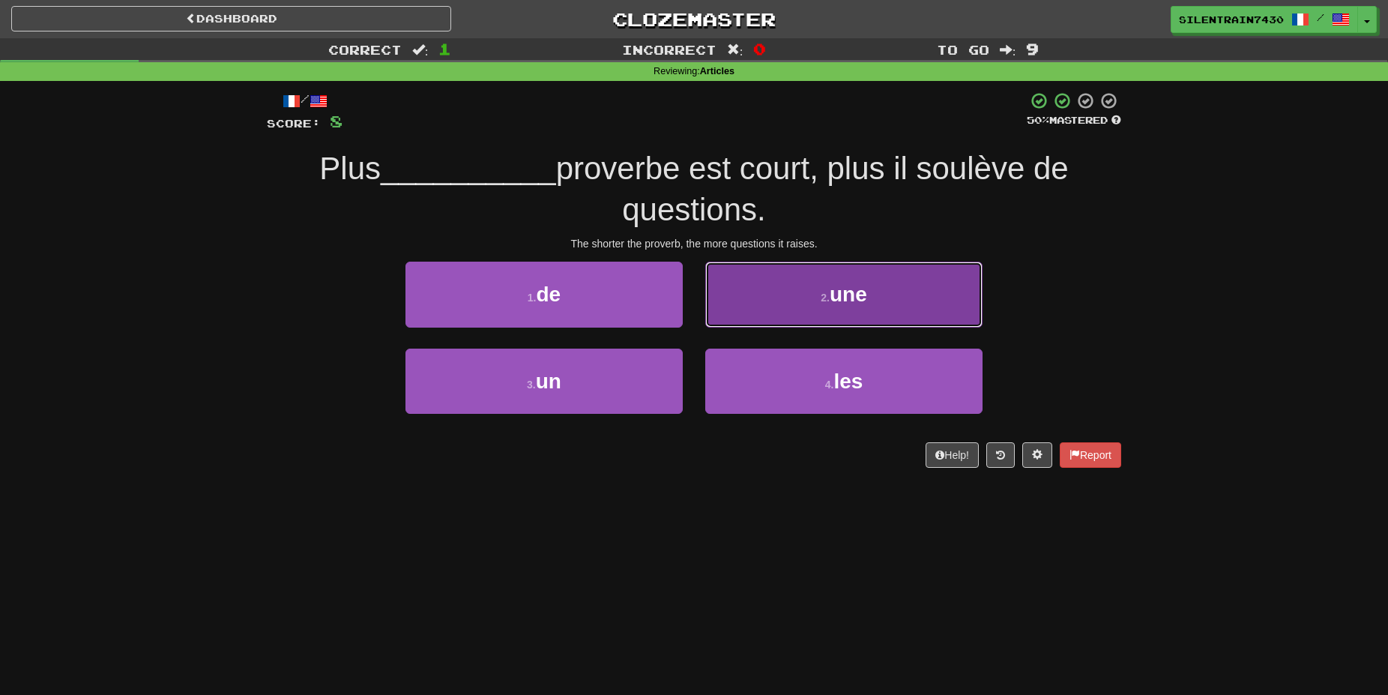
click at [770, 289] on button "2 . une" at bounding box center [843, 294] width 277 height 65
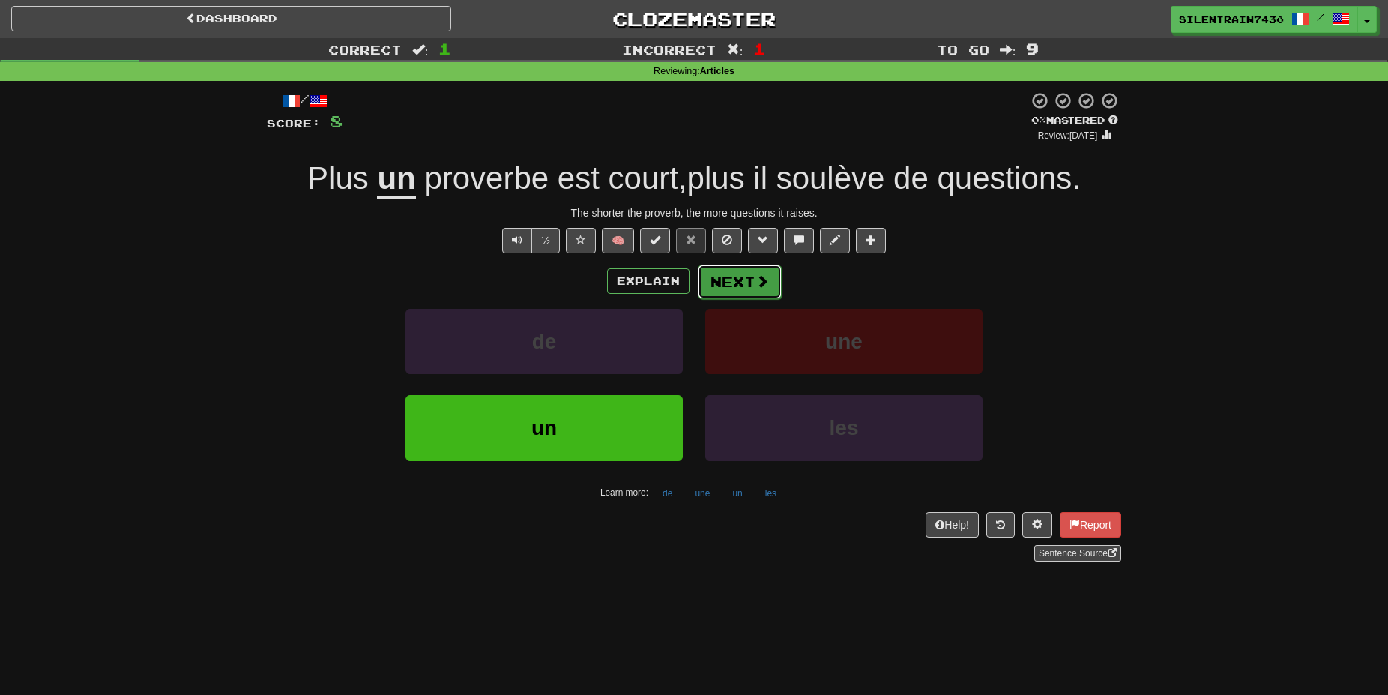
click at [729, 280] on button "Next" at bounding box center [740, 282] width 84 height 34
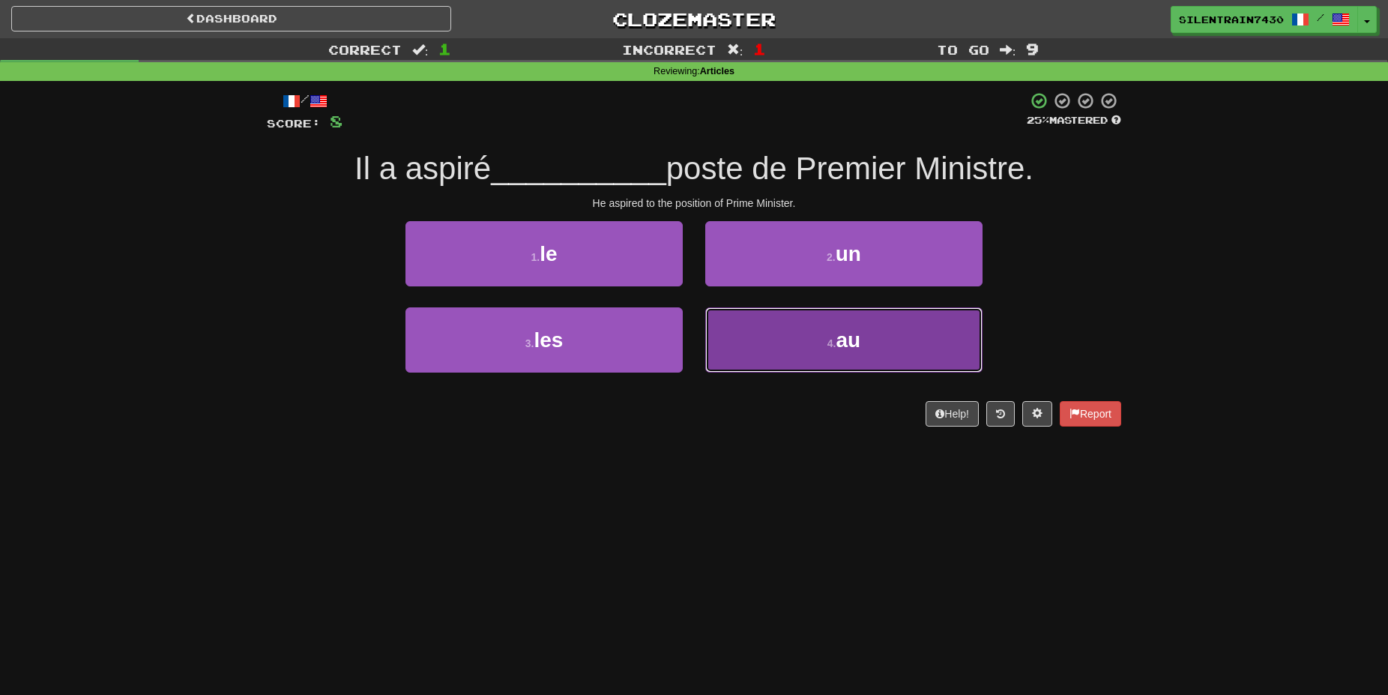
click at [808, 347] on button "4 . au" at bounding box center [843, 339] width 277 height 65
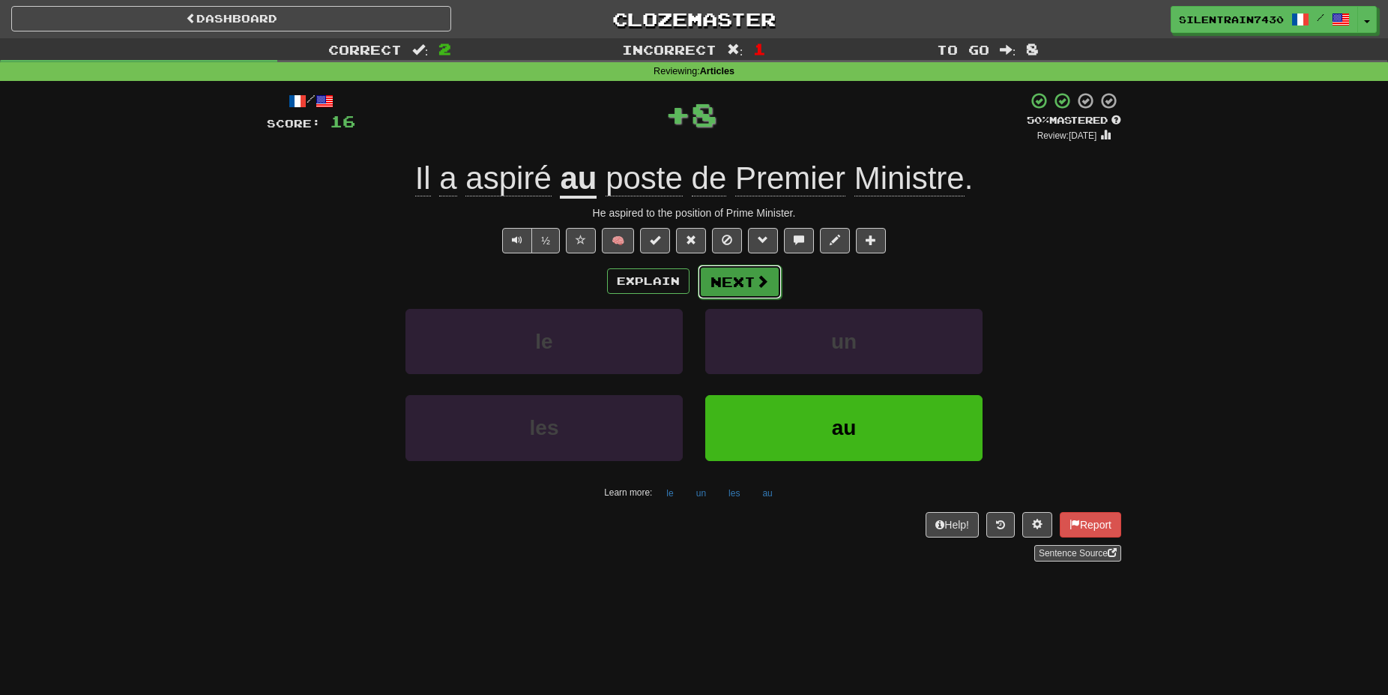
click at [750, 282] on button "Next" at bounding box center [740, 282] width 84 height 34
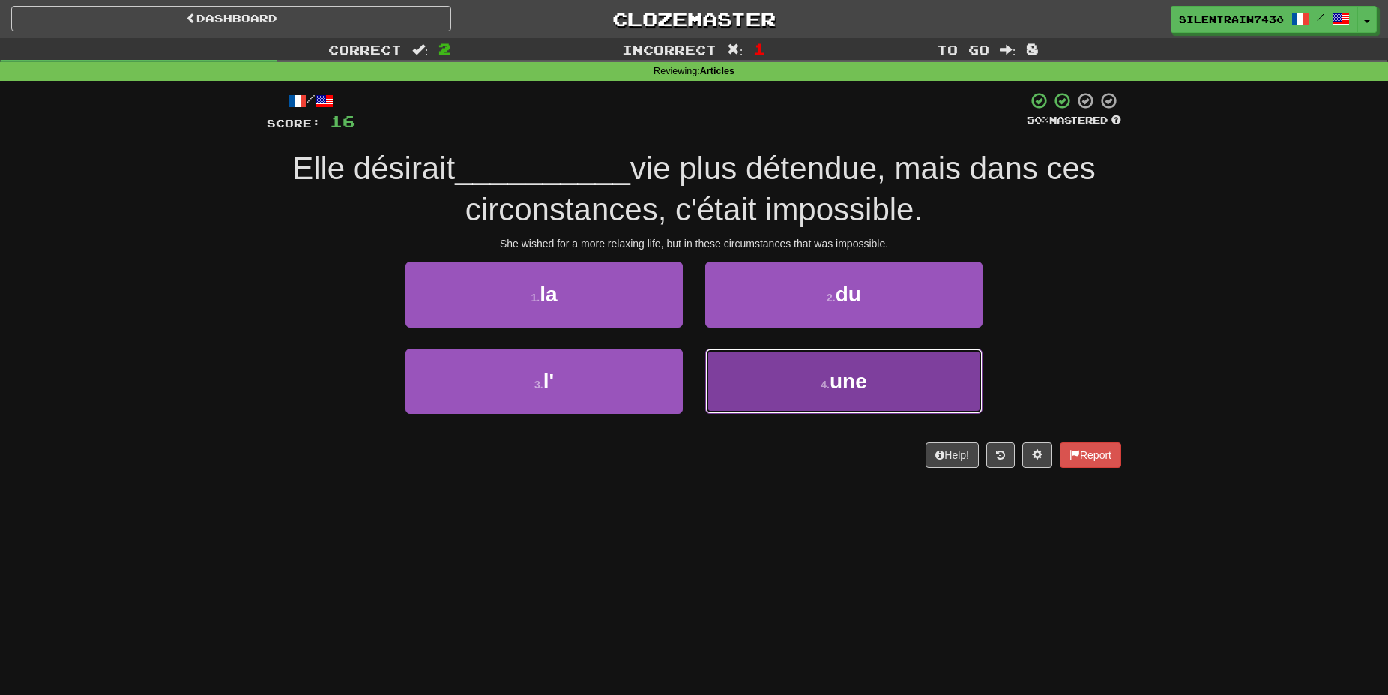
click at [795, 391] on button "4 . une" at bounding box center [843, 381] width 277 height 65
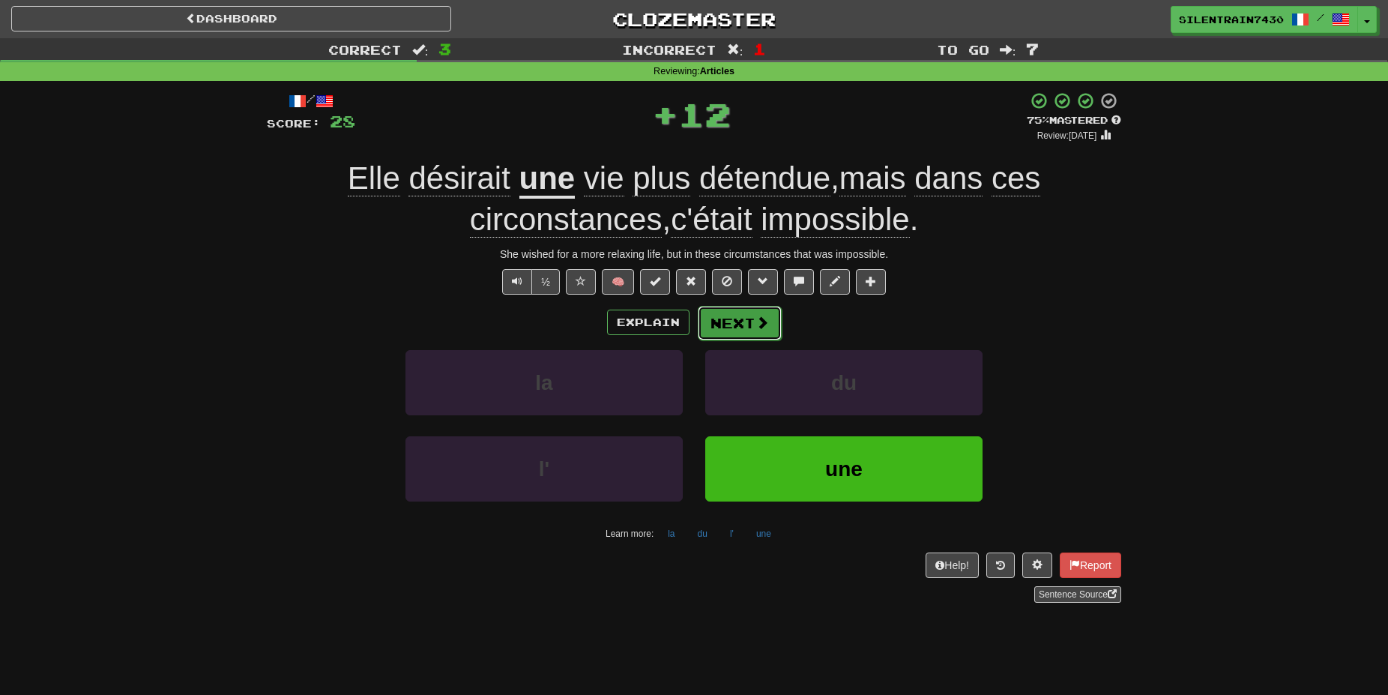
click at [756, 328] on span at bounding box center [762, 322] width 13 height 13
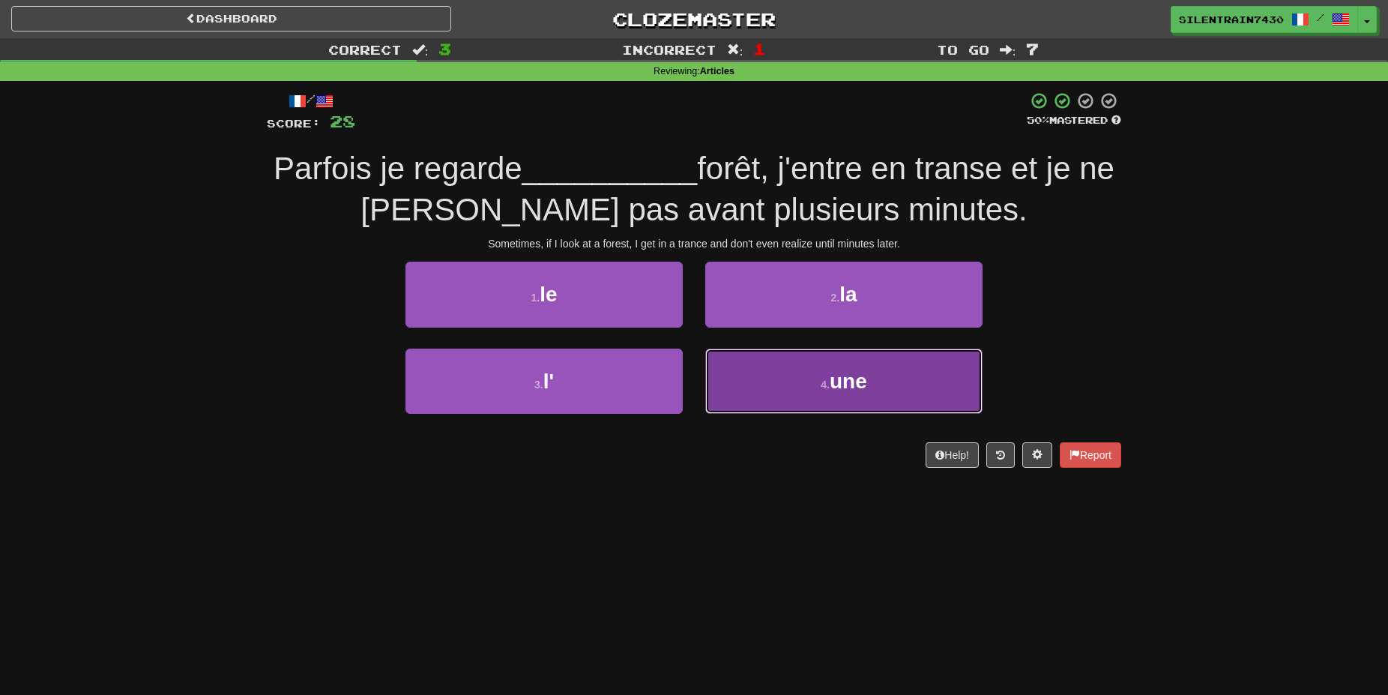
click at [848, 405] on button "4 . une" at bounding box center [843, 381] width 277 height 65
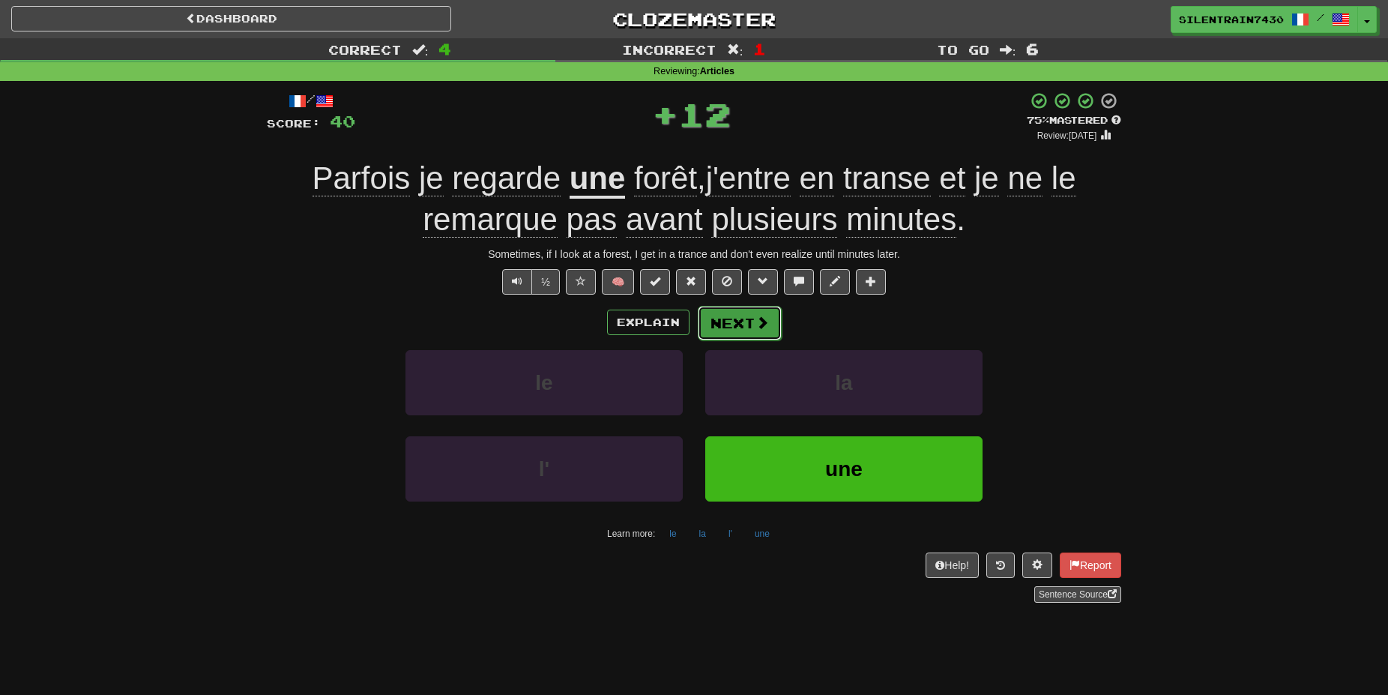
click at [761, 331] on button "Next" at bounding box center [740, 323] width 84 height 34
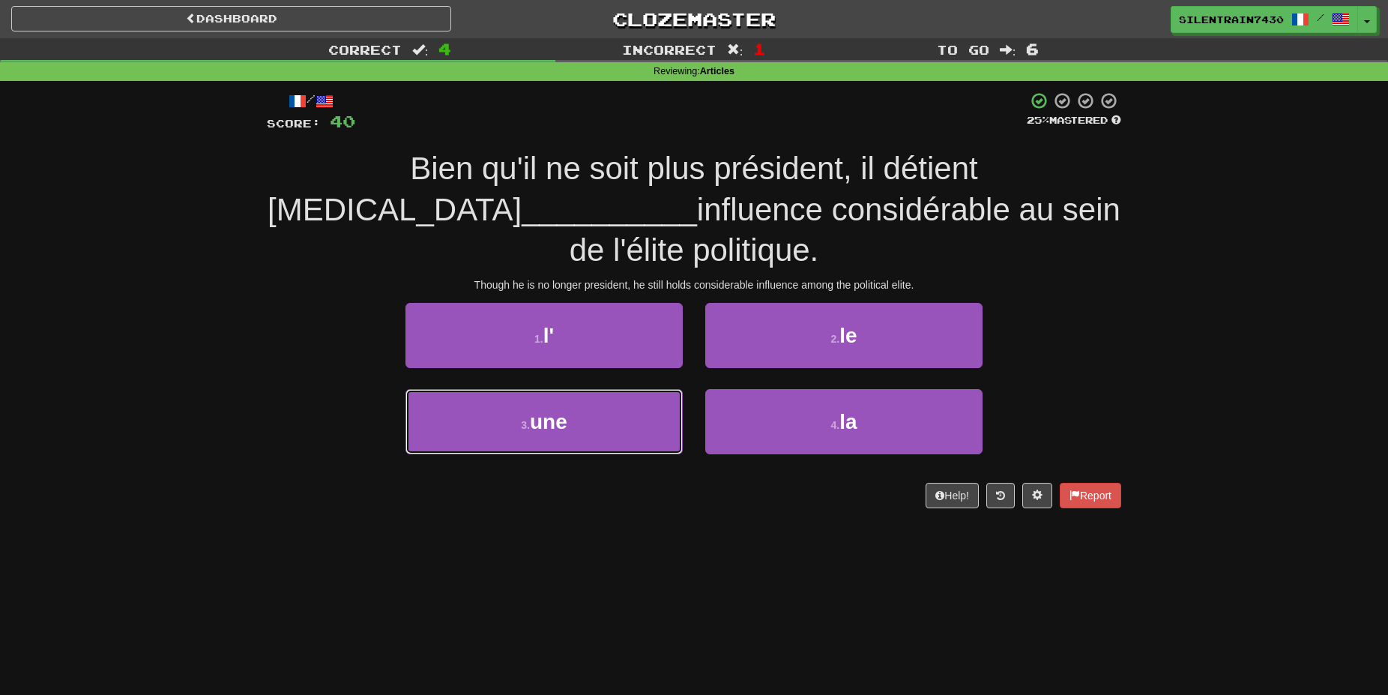
click at [606, 419] on button "3 . une" at bounding box center [544, 421] width 277 height 65
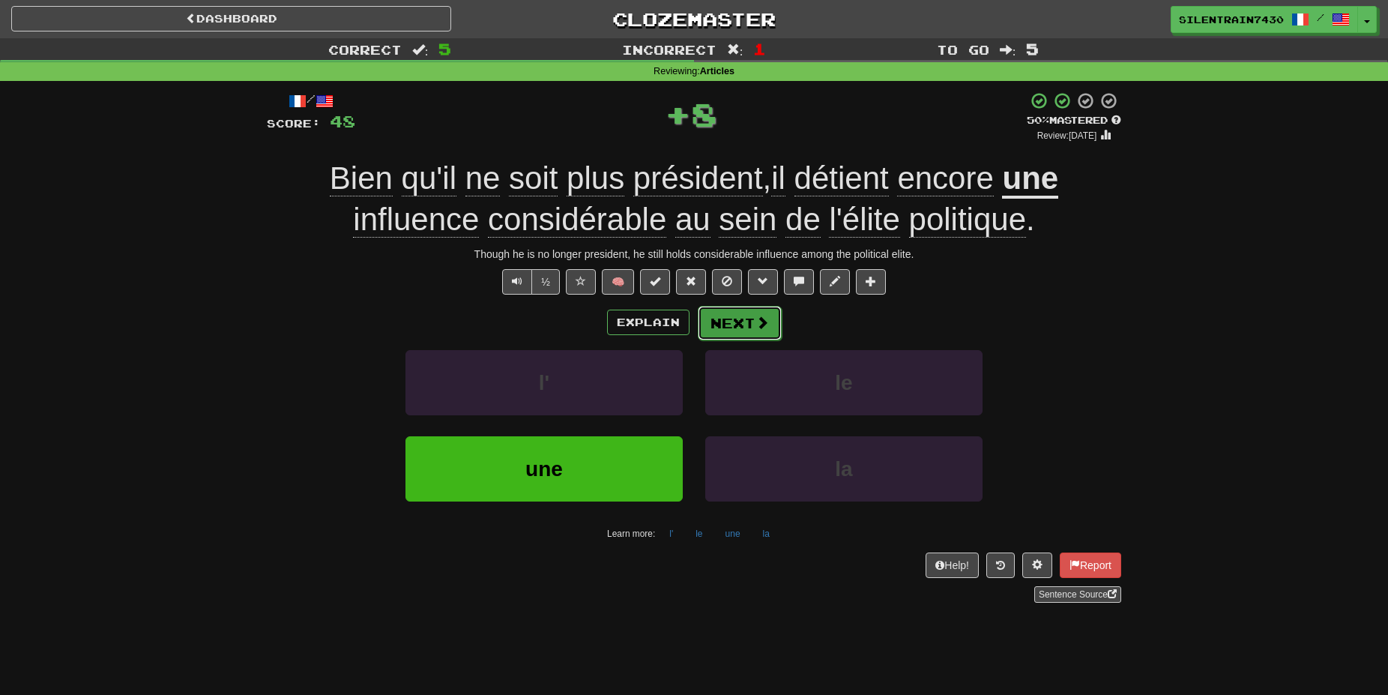
click at [751, 320] on button "Next" at bounding box center [740, 323] width 84 height 34
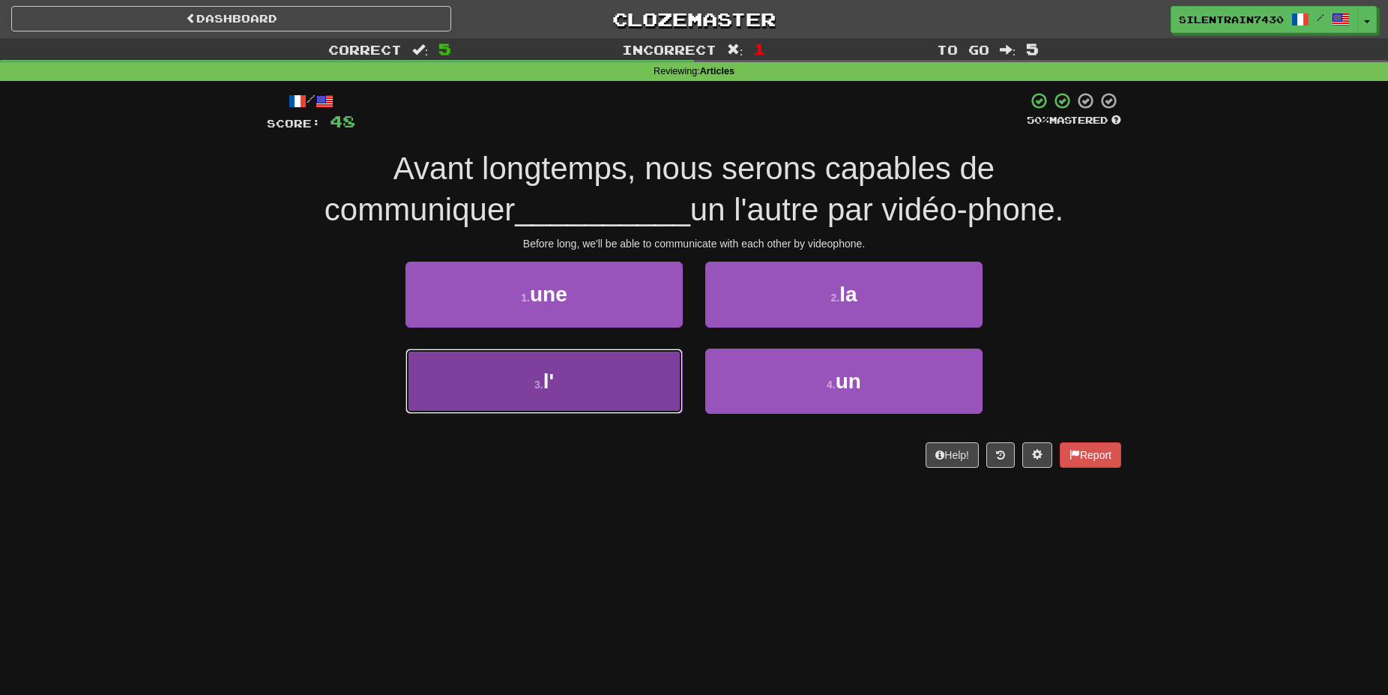
click at [630, 397] on button "3 . l'" at bounding box center [544, 381] width 277 height 65
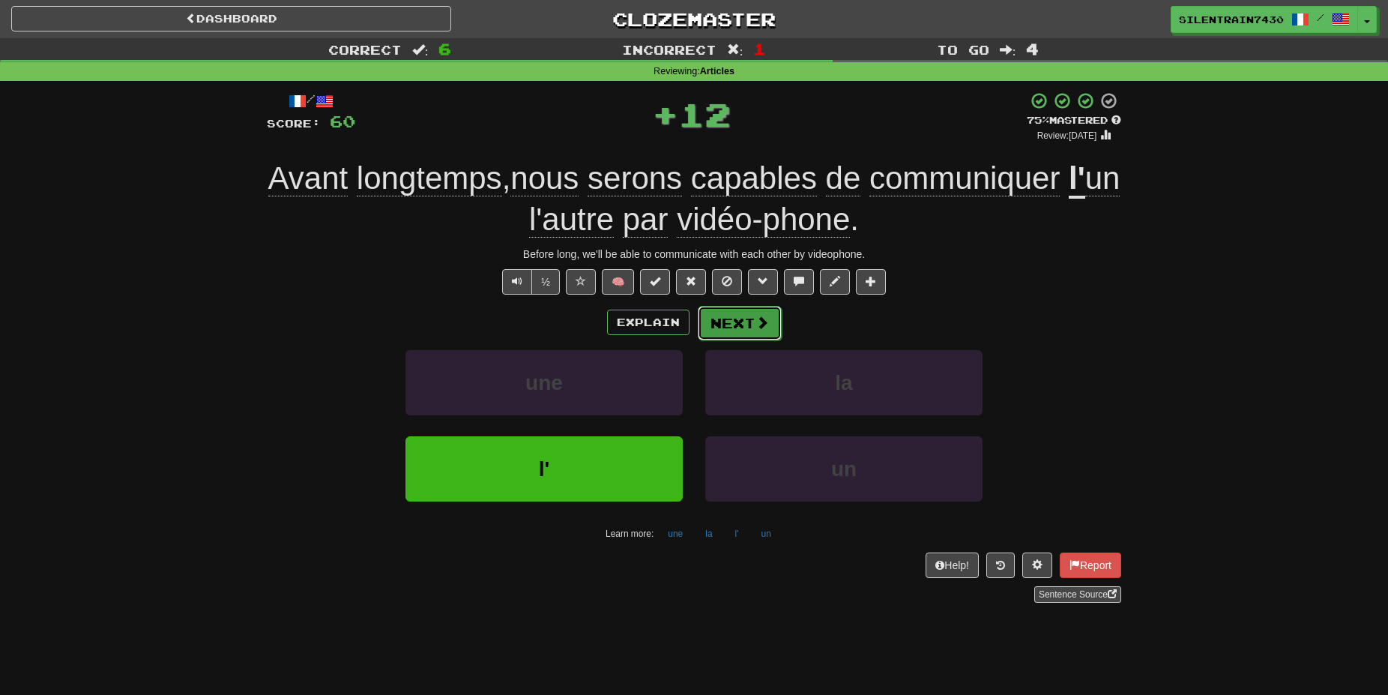
click at [756, 319] on span at bounding box center [762, 322] width 13 height 13
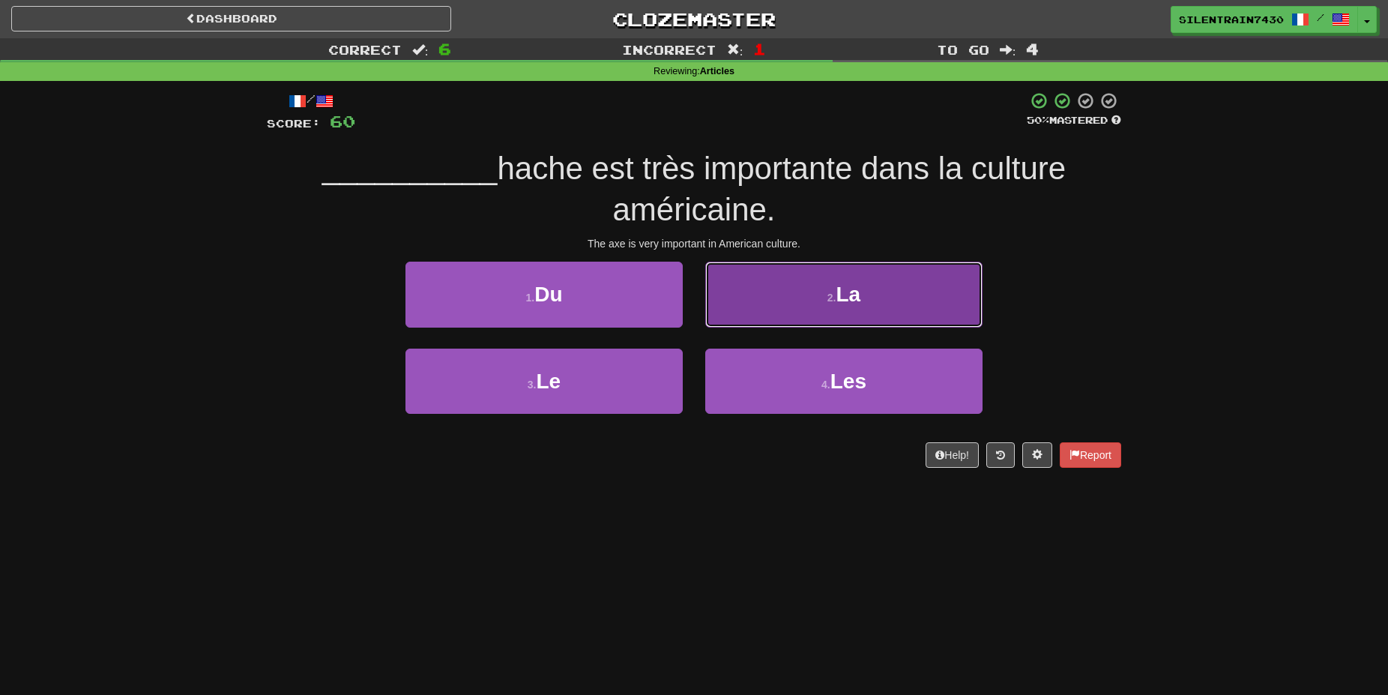
click at [836, 322] on button "2 . La" at bounding box center [843, 294] width 277 height 65
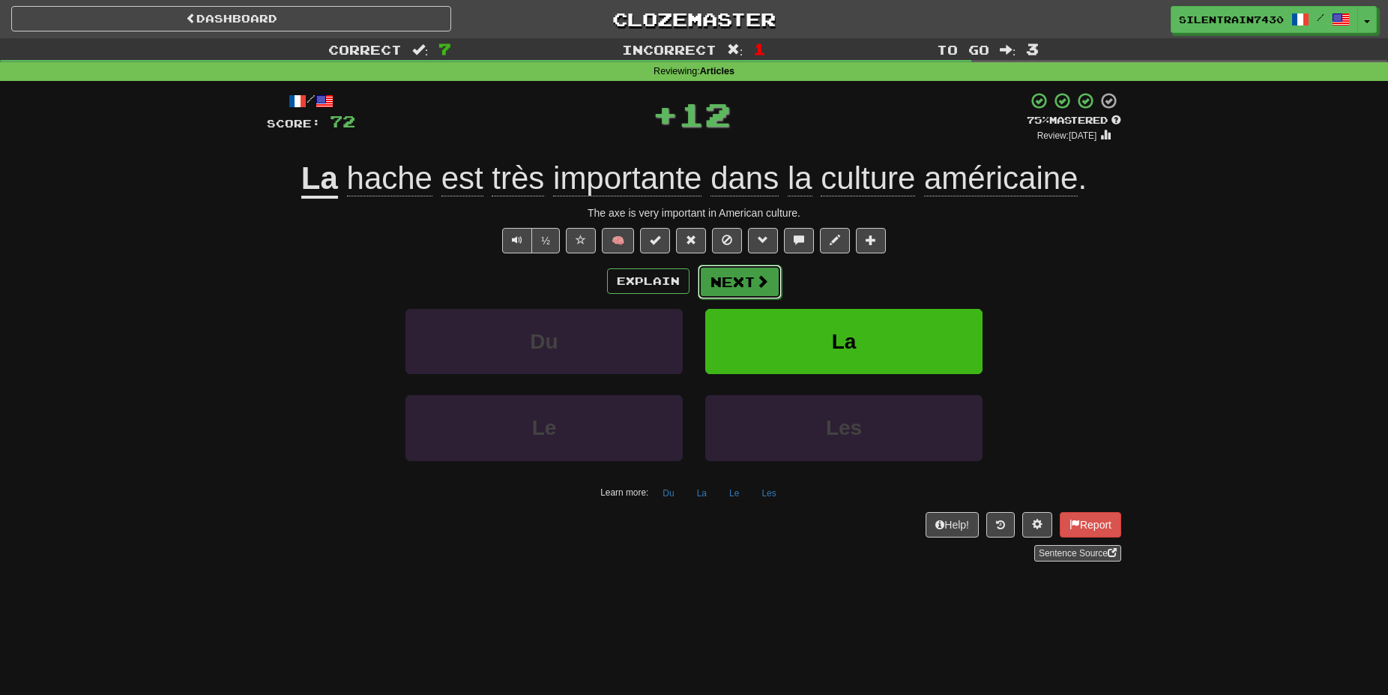
click at [752, 282] on button "Next" at bounding box center [740, 282] width 84 height 34
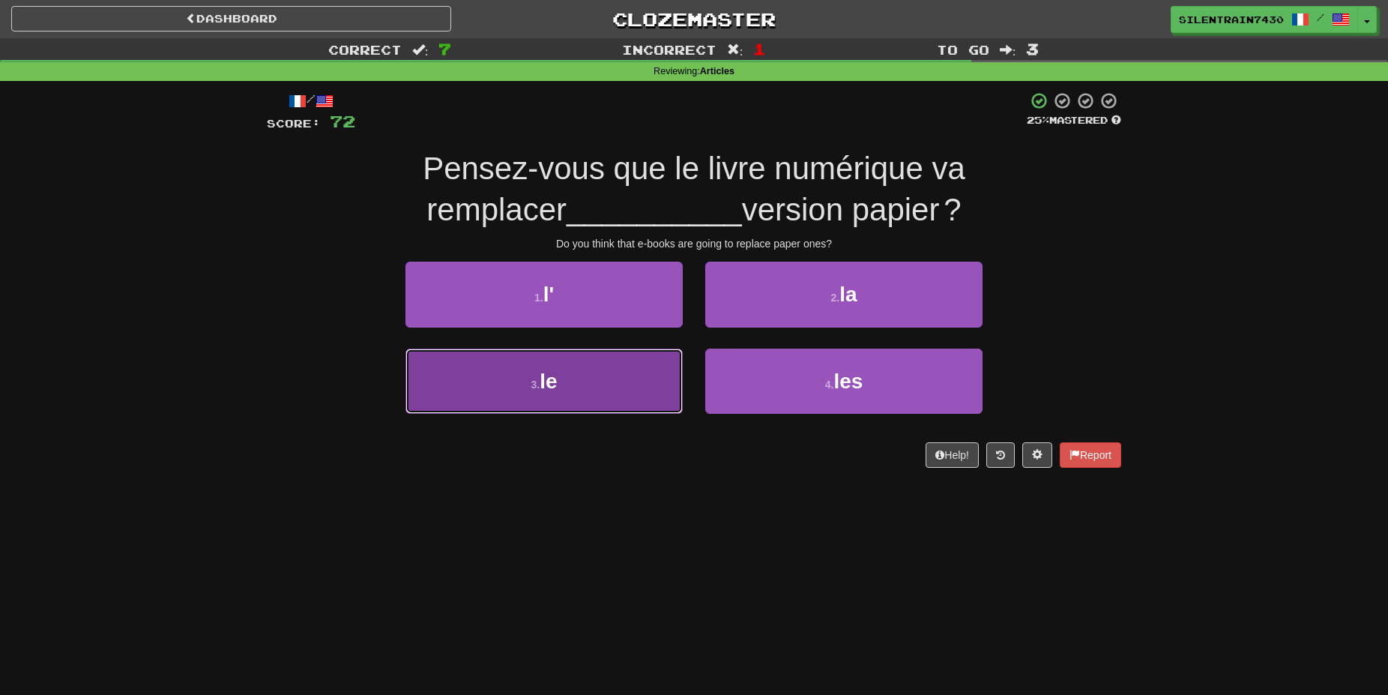
click at [646, 378] on button "3 . le" at bounding box center [544, 381] width 277 height 65
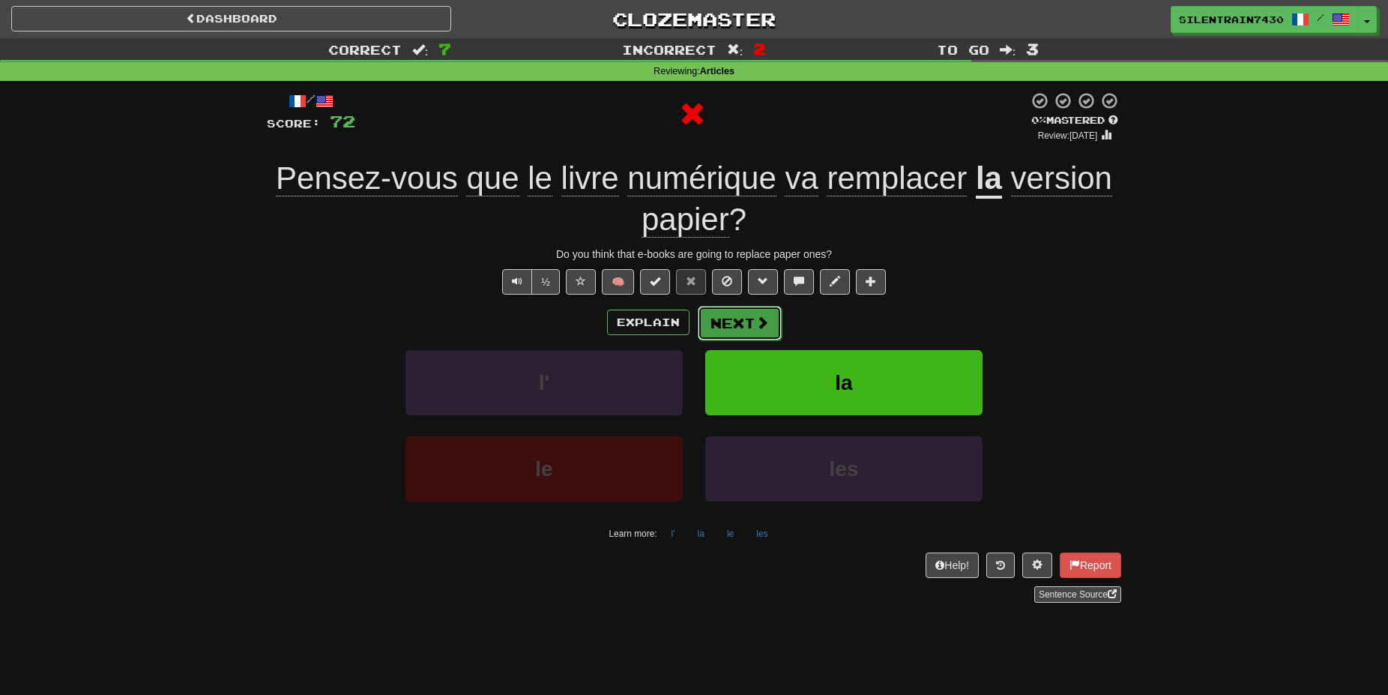
click at [739, 316] on button "Next" at bounding box center [740, 323] width 84 height 34
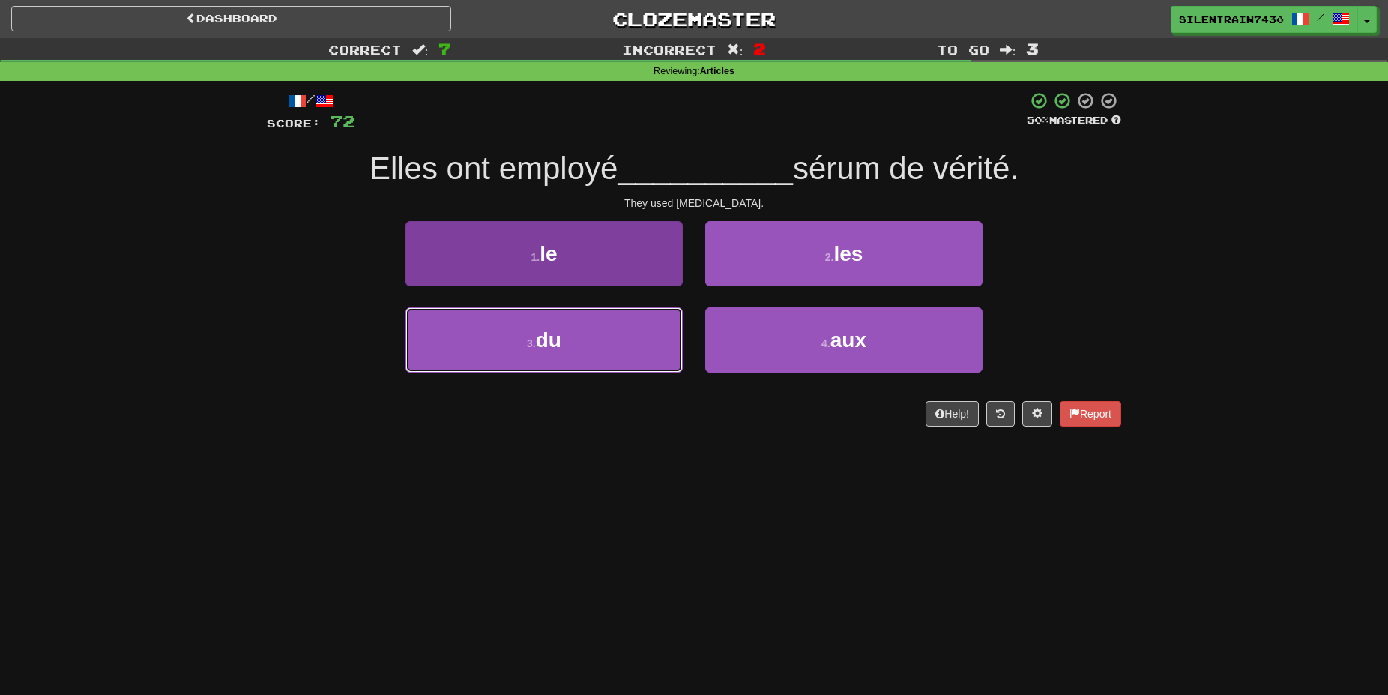
click at [591, 354] on button "3 . du" at bounding box center [544, 339] width 277 height 65
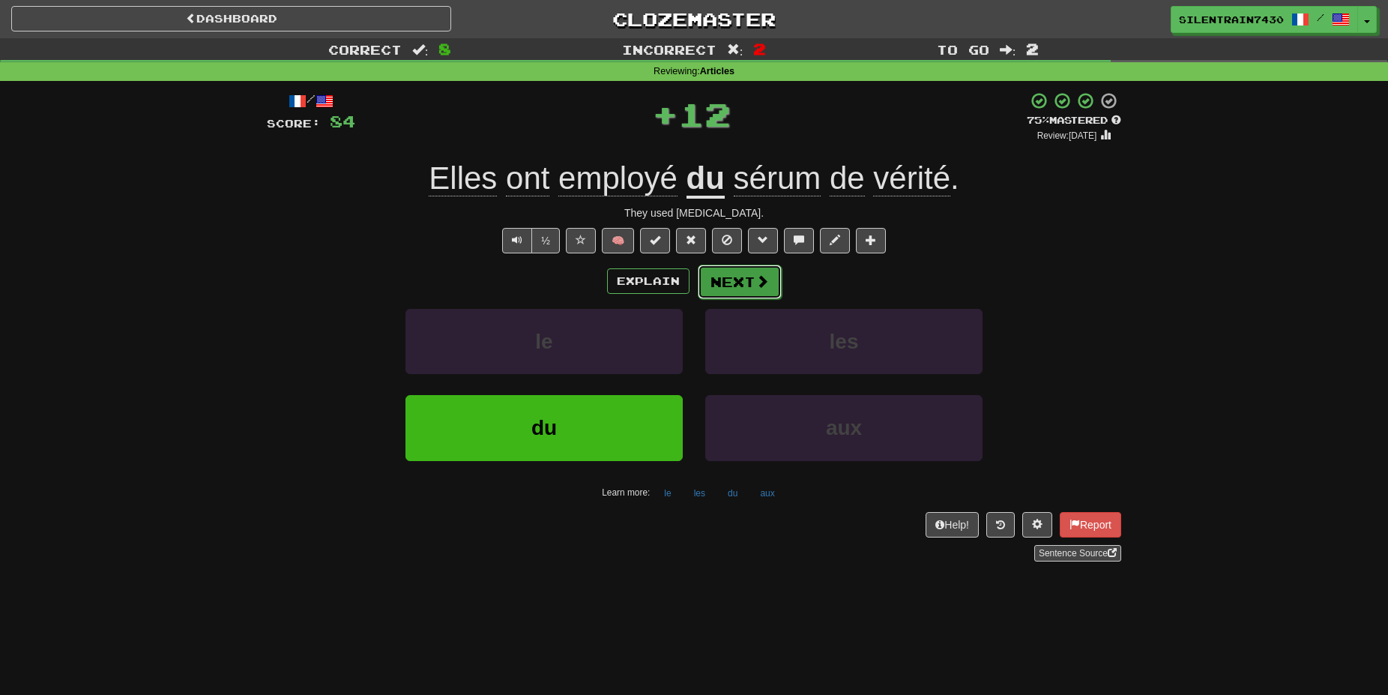
click at [738, 285] on button "Next" at bounding box center [740, 282] width 84 height 34
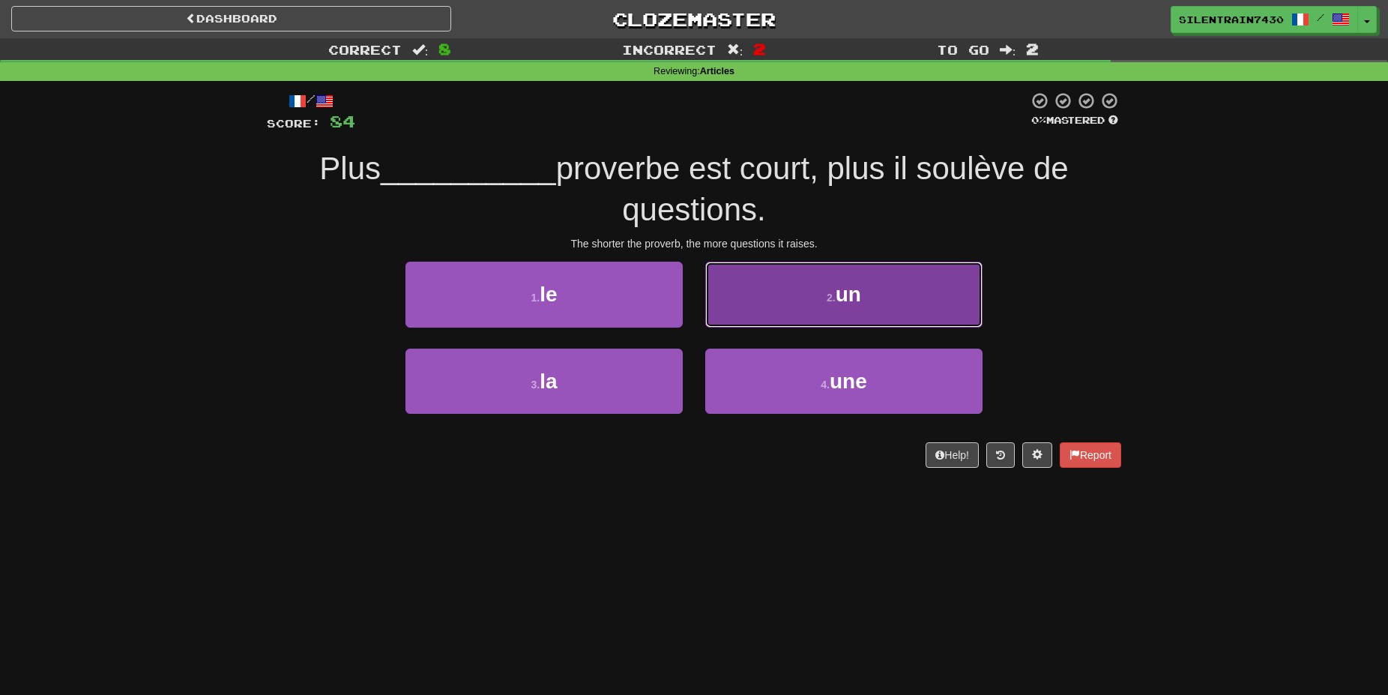
click at [787, 284] on button "2 . un" at bounding box center [843, 294] width 277 height 65
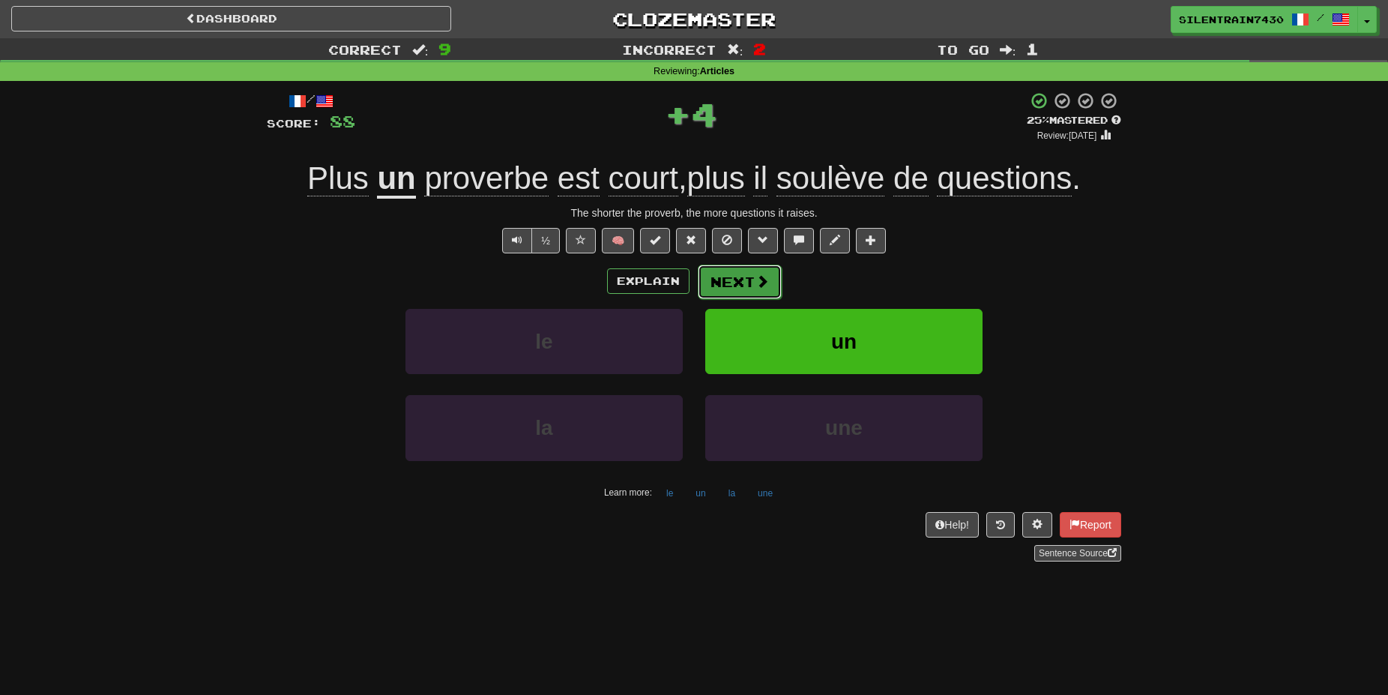
click at [723, 272] on button "Next" at bounding box center [740, 282] width 84 height 34
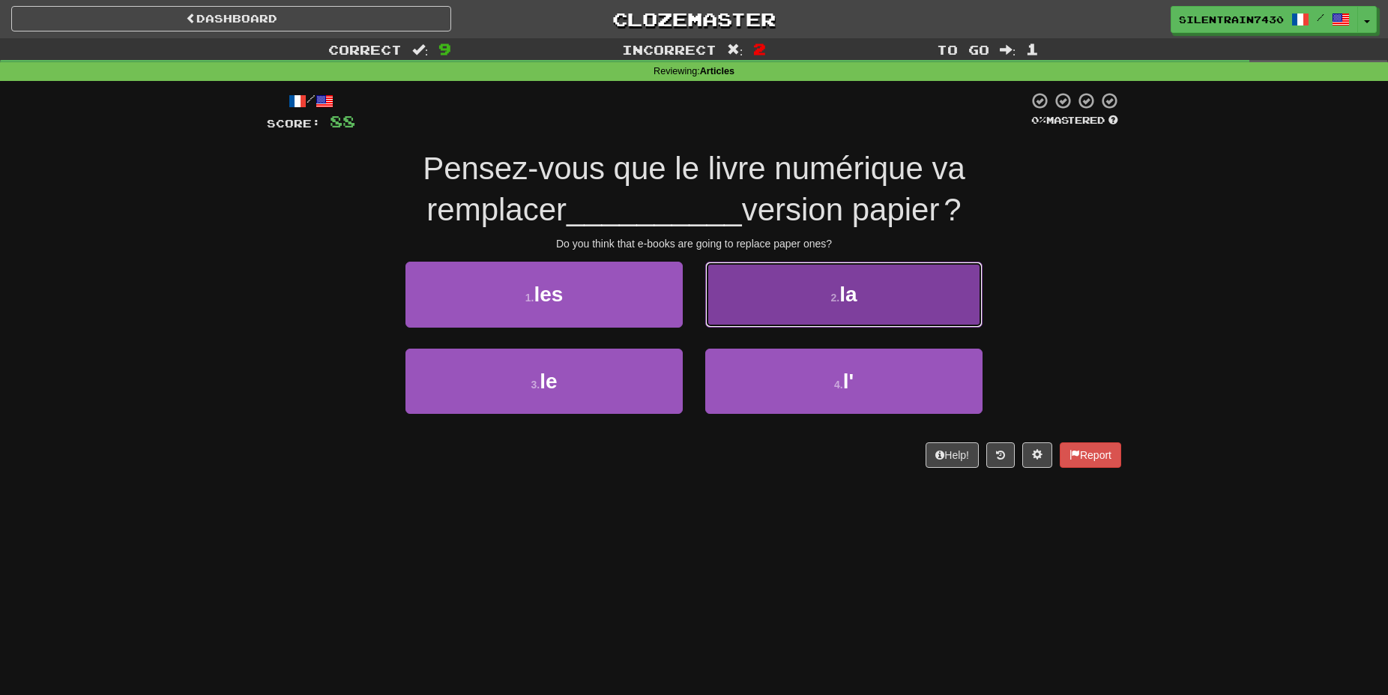
click at [822, 301] on button "2 . la" at bounding box center [843, 294] width 277 height 65
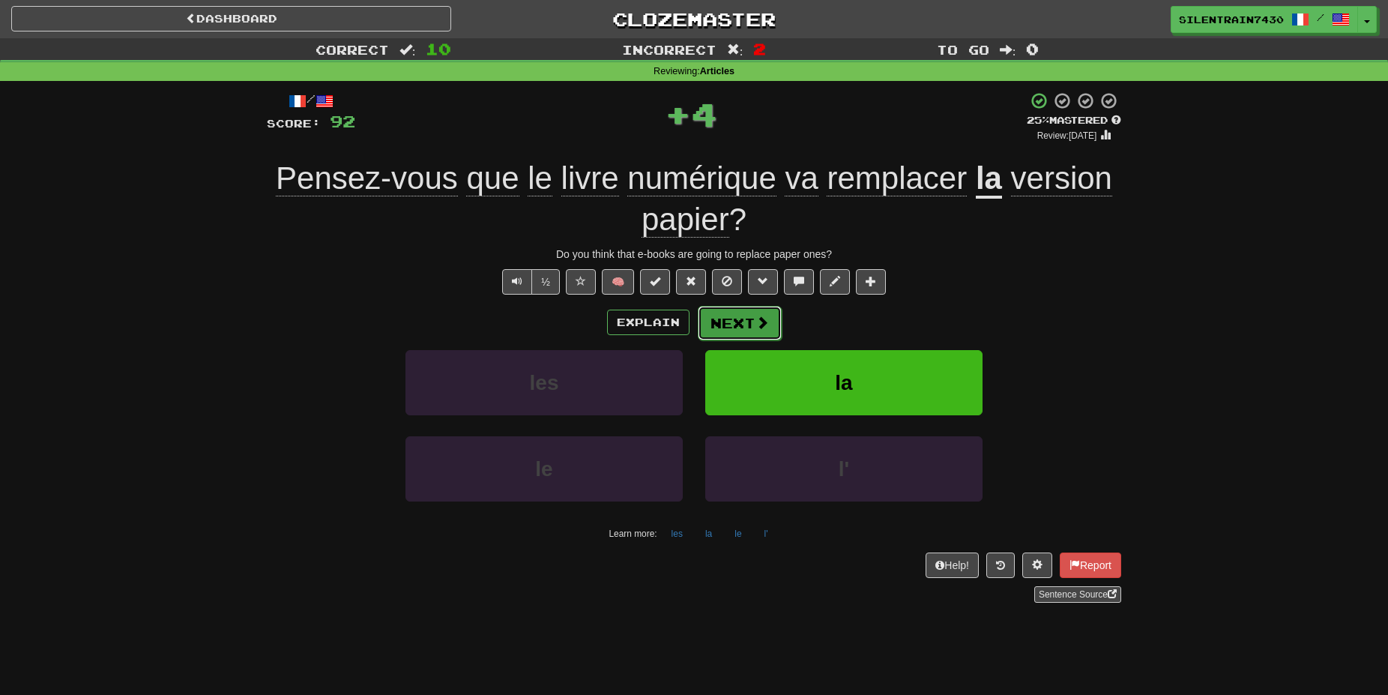
click at [744, 331] on button "Next" at bounding box center [740, 323] width 84 height 34
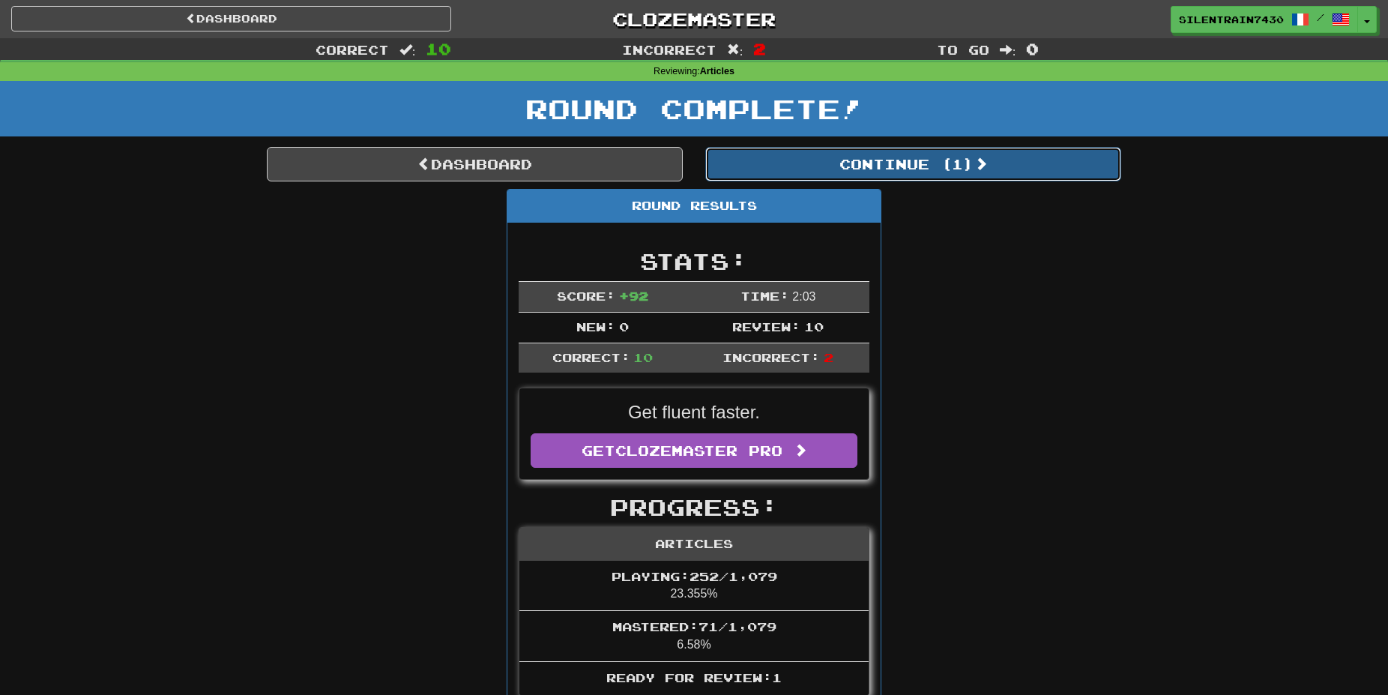
click at [871, 171] on button "Continue ( 1 )" at bounding box center [913, 164] width 416 height 34
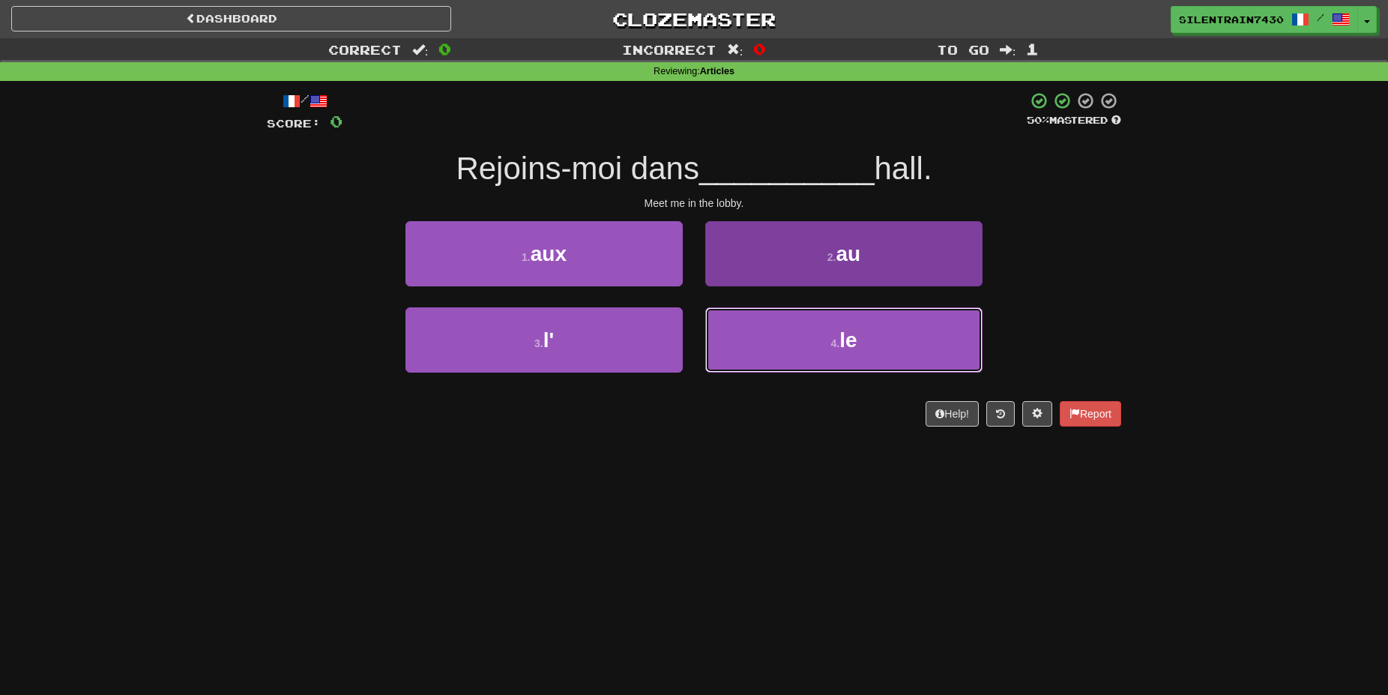
drag, startPoint x: 763, startPoint y: 334, endPoint x: 780, endPoint y: 325, distance: 19.1
click at [767, 332] on button "4 . le" at bounding box center [843, 339] width 277 height 65
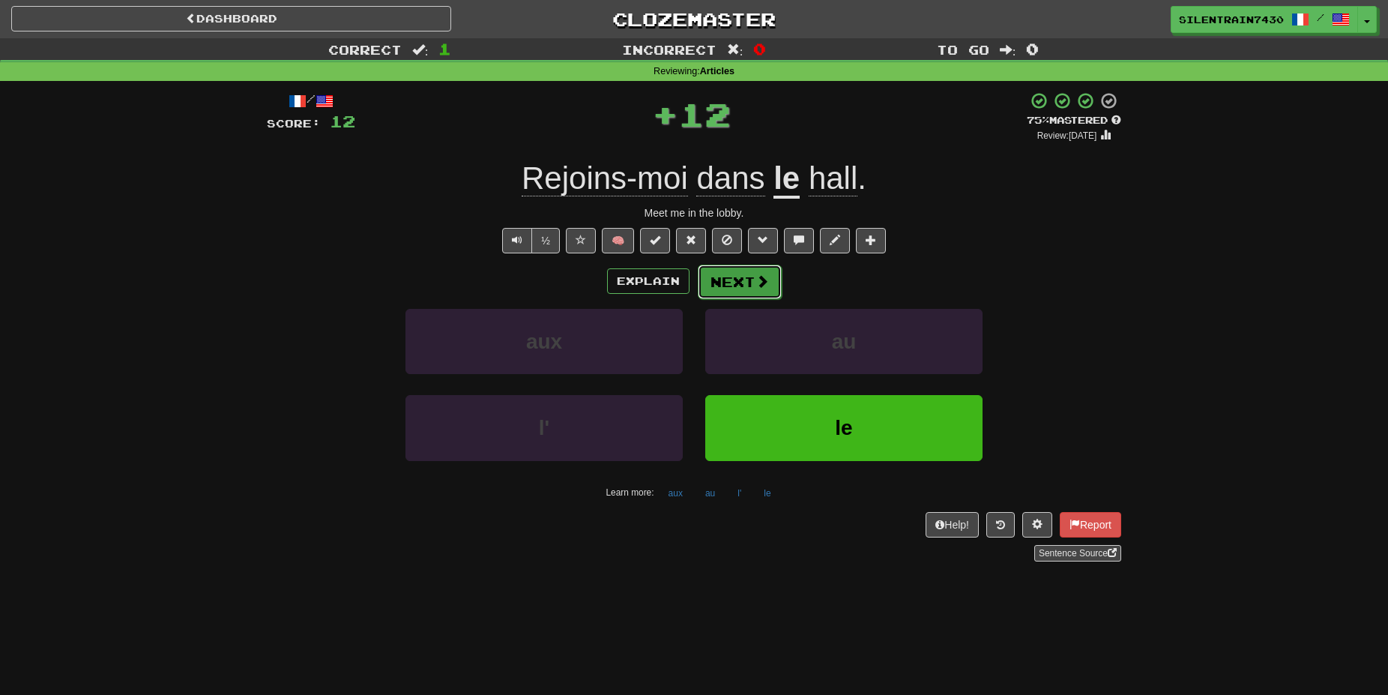
click at [745, 274] on button "Next" at bounding box center [740, 282] width 84 height 34
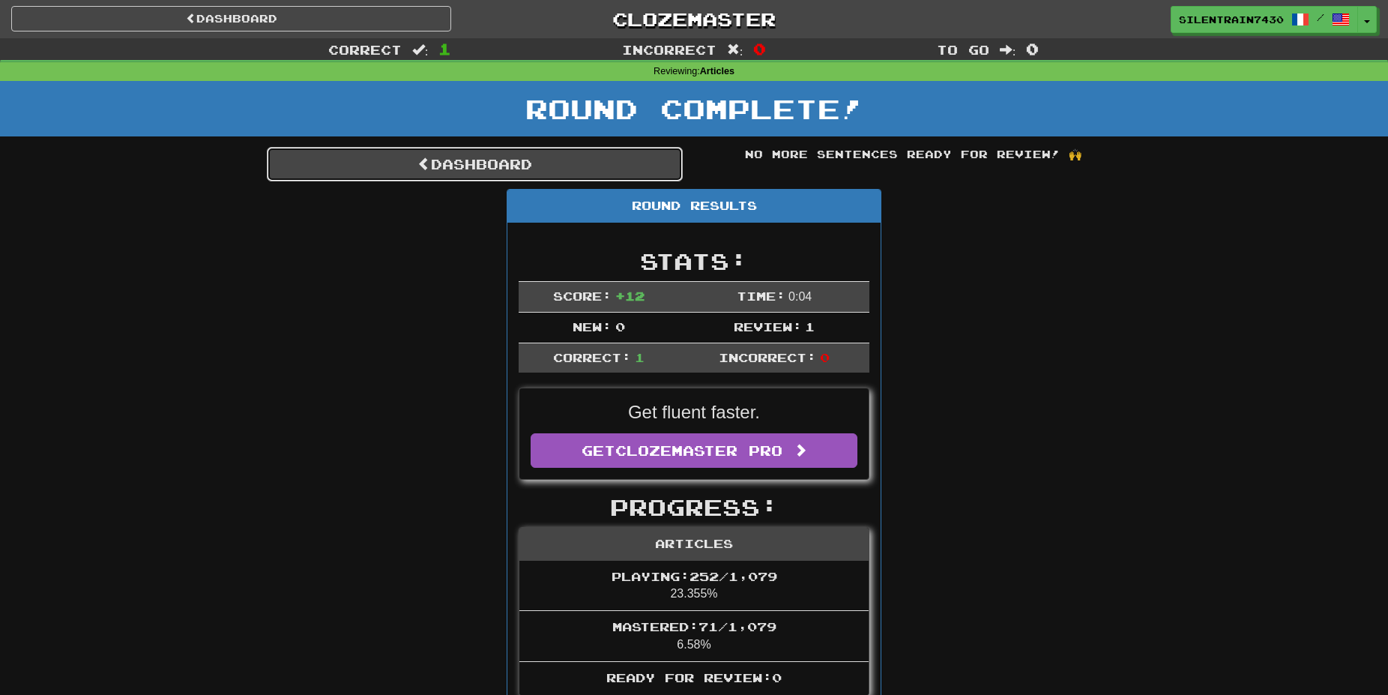
click at [479, 169] on link "Dashboard" at bounding box center [475, 164] width 416 height 34
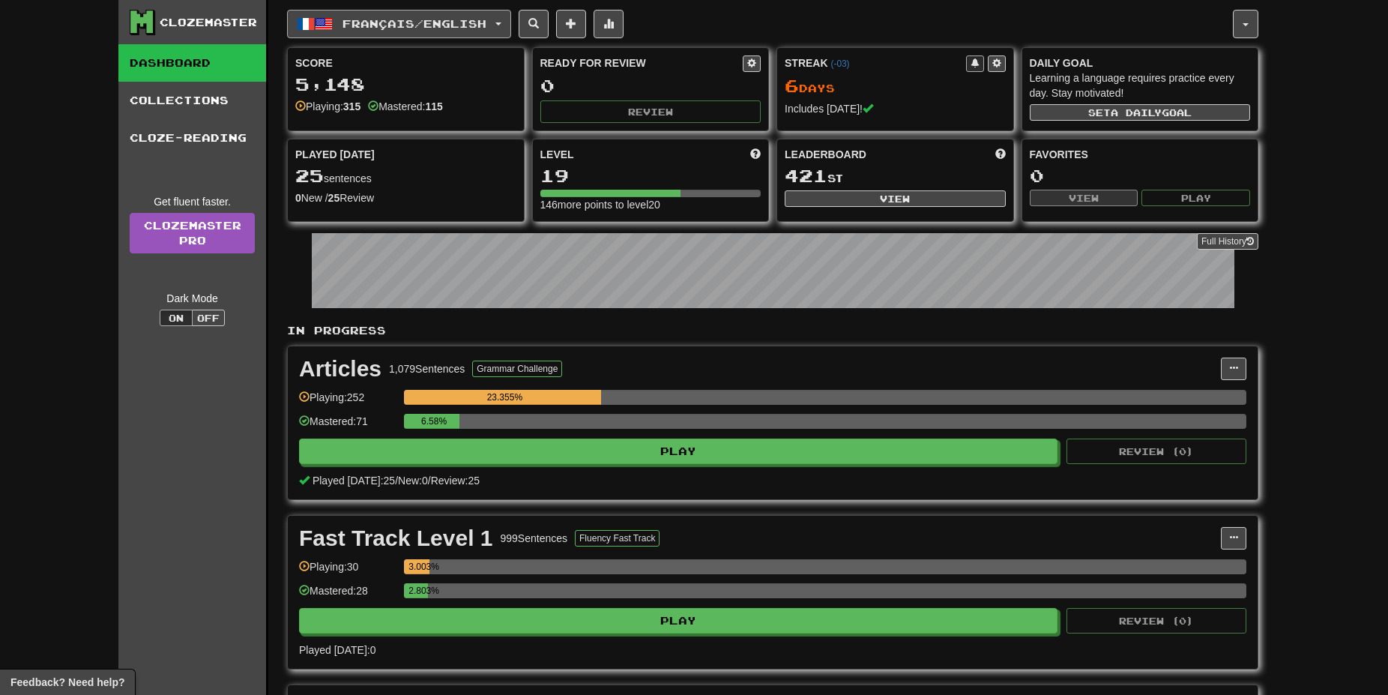
click at [368, 31] on button "Français / English" at bounding box center [399, 24] width 224 height 28
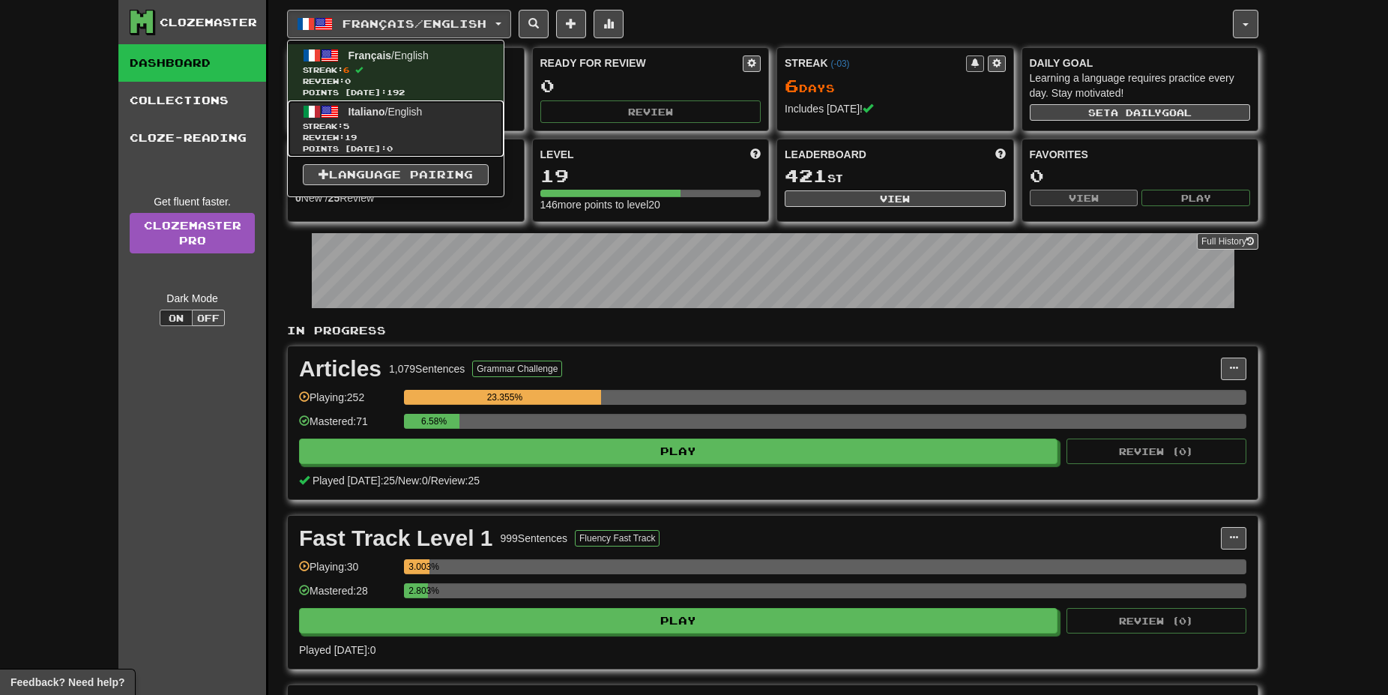
click at [388, 110] on span "Italiano / English" at bounding box center [386, 112] width 74 height 12
